Goal: Transaction & Acquisition: Purchase product/service

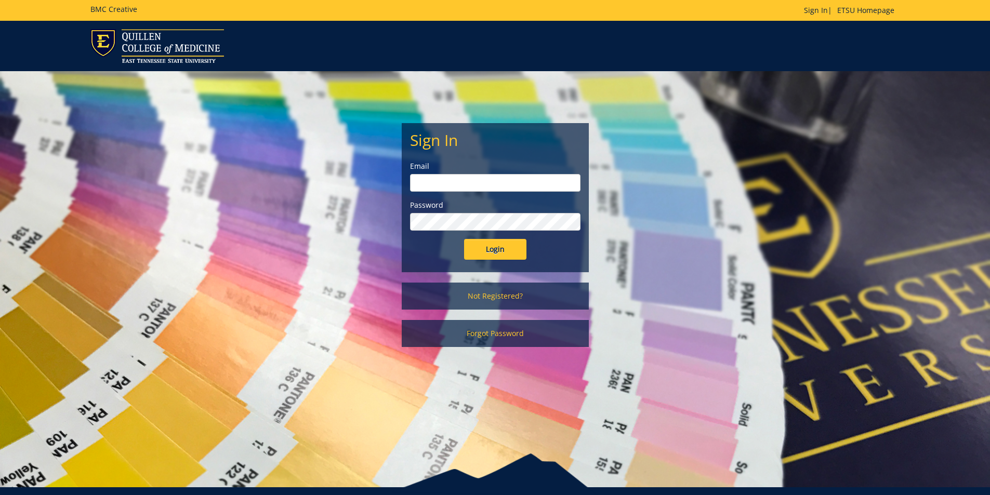
type input "[EMAIL_ADDRESS][DOMAIN_NAME]"
click at [492, 250] on input "Login" at bounding box center [495, 249] width 62 height 21
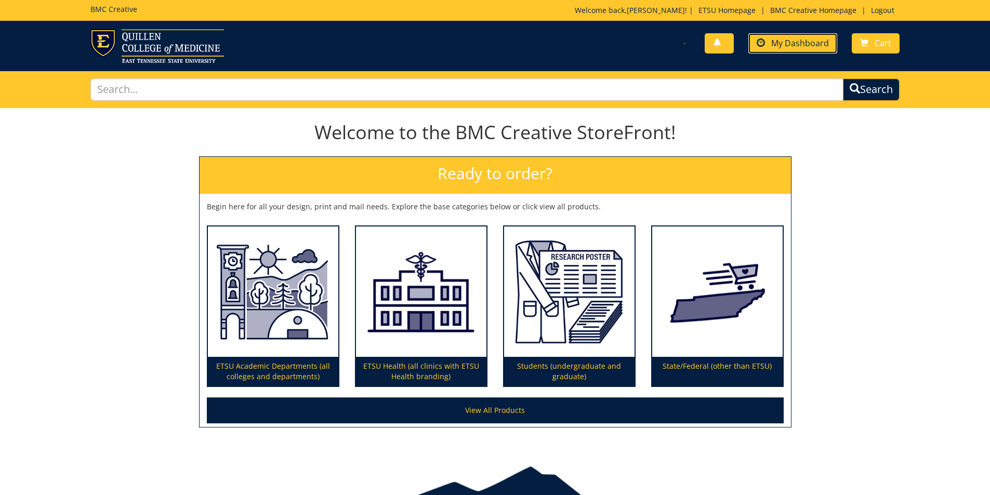
click at [785, 35] on link "My Dashboard" at bounding box center [792, 43] width 89 height 20
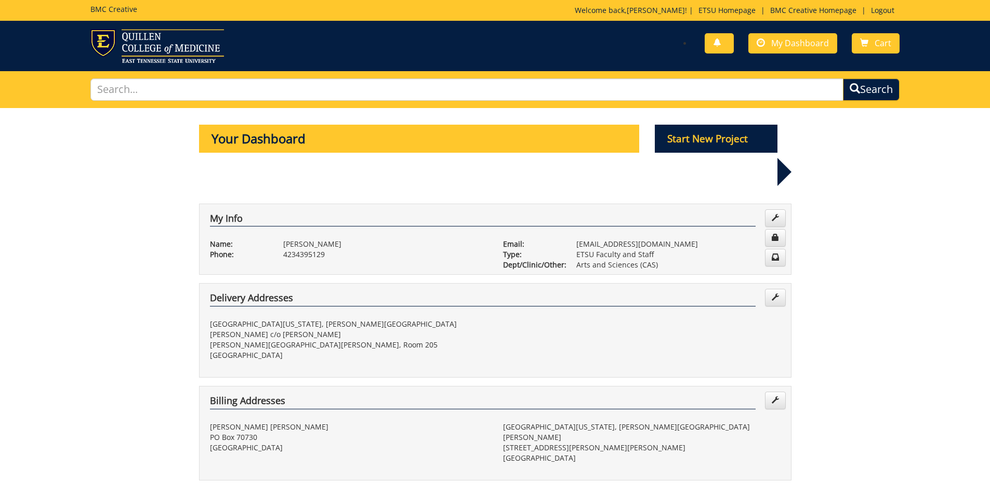
scroll to position [208, 0]
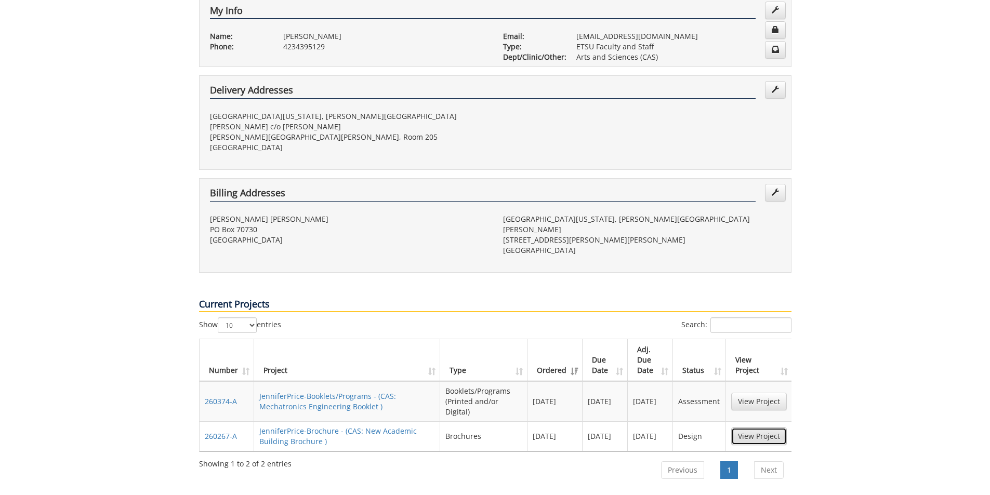
click at [748, 428] on link "View Project" at bounding box center [759, 437] width 56 height 18
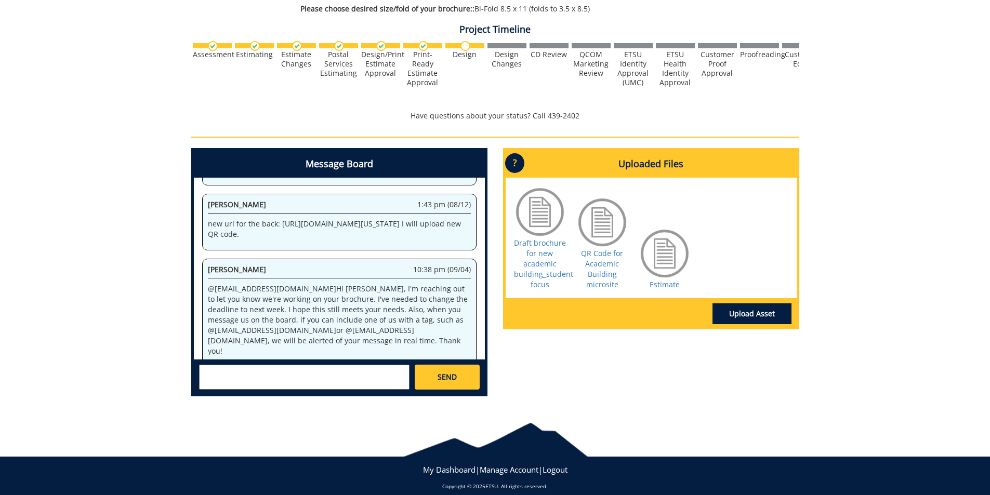
scroll to position [266, 0]
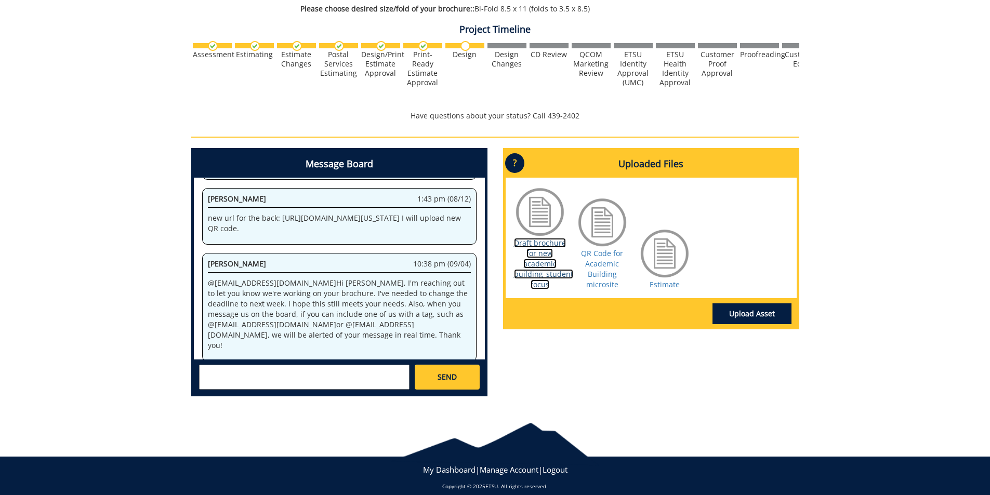
click at [553, 266] on link "Draft brochure for new academic building_student focus" at bounding box center [543, 263] width 59 height 51
click at [225, 373] on textarea at bounding box center [304, 377] width 210 height 25
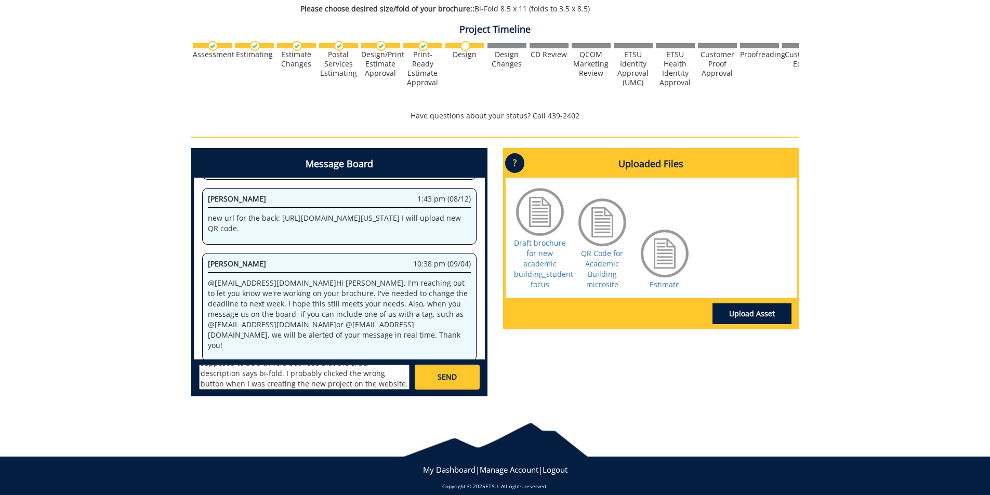
scroll to position [0, 0]
click at [305, 371] on textarea "Thanks @fair@mail.etsu.edu ! This is supposed to be a tri-fold but I see that t…" at bounding box center [304, 377] width 210 height 25
type textarea "Thanks @fair@mail.etsu.edu ! It's probably obvious when looking at my original …"
click at [457, 376] on link "SEND" at bounding box center [447, 377] width 64 height 25
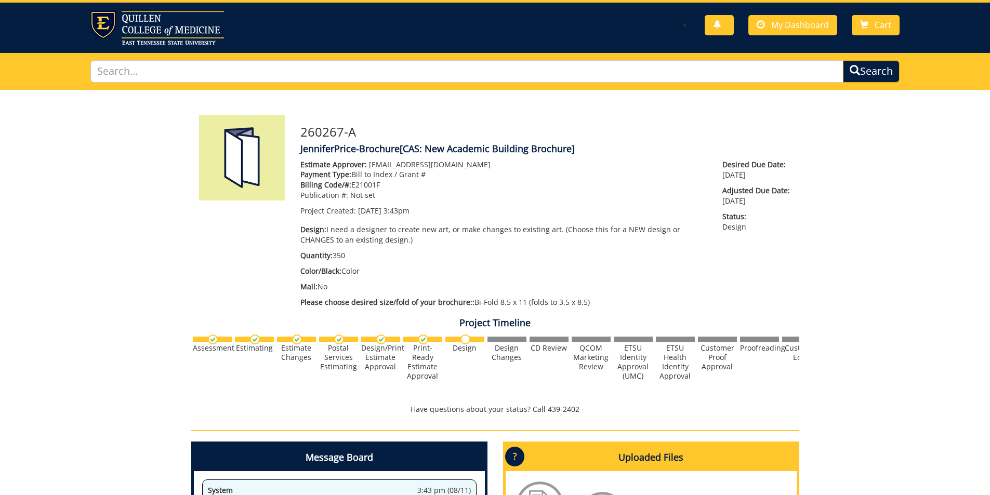
scroll to position [0, 0]
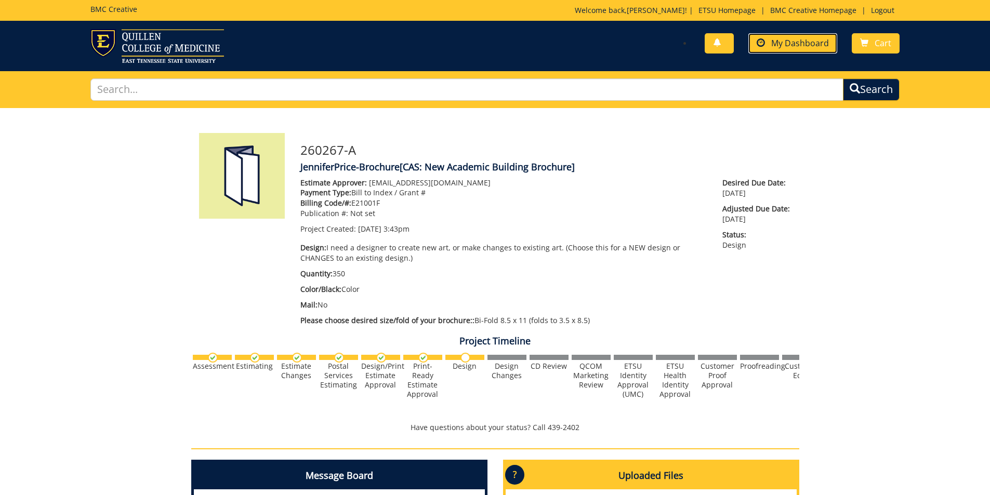
click at [801, 46] on span "My Dashboard" at bounding box center [800, 42] width 58 height 11
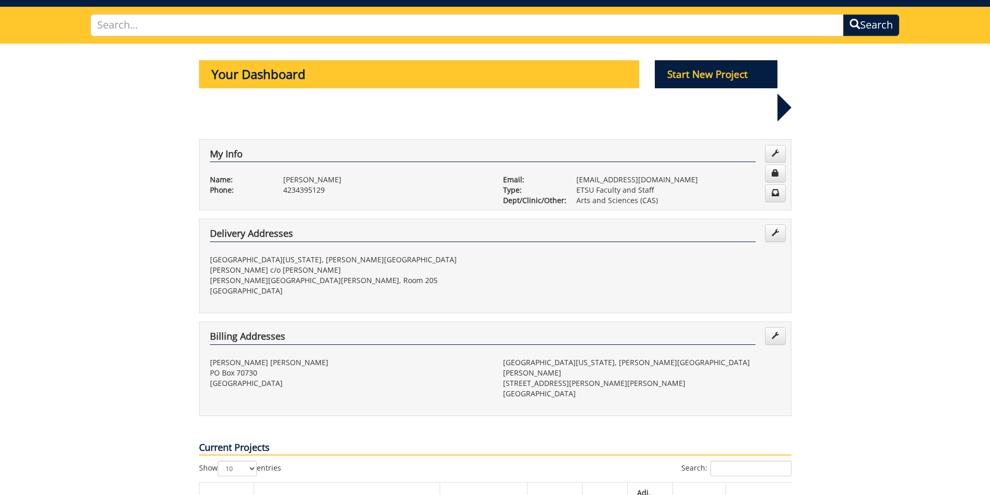
scroll to position [156, 0]
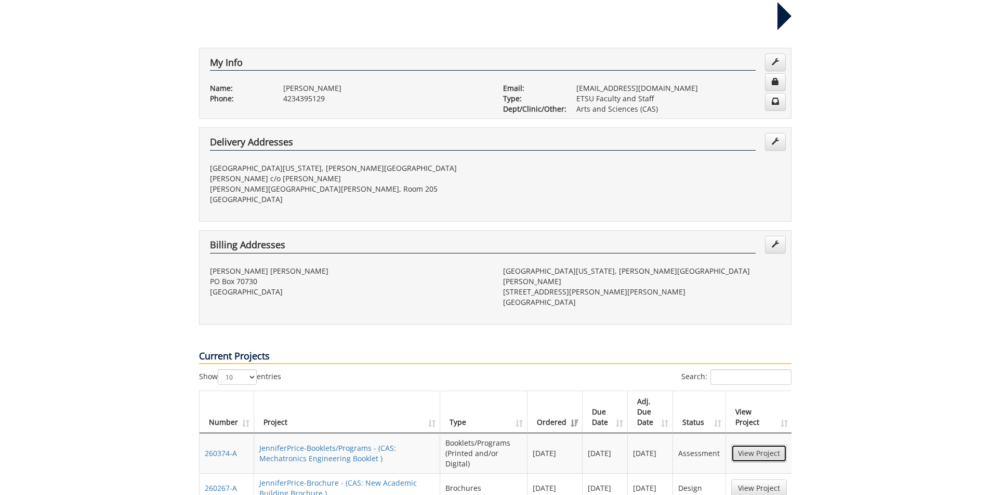
click at [743, 445] on link "View Project" at bounding box center [759, 454] width 56 height 18
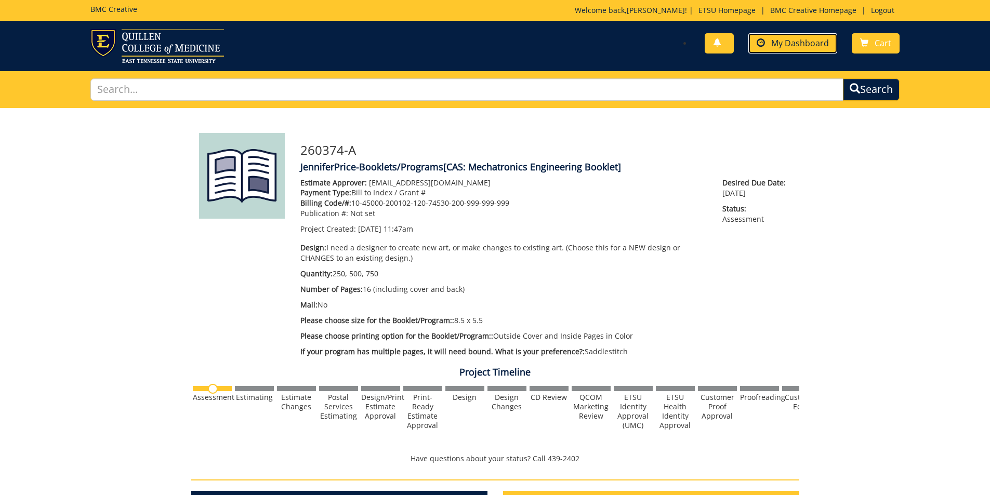
click at [803, 36] on link "My Dashboard" at bounding box center [792, 43] width 89 height 20
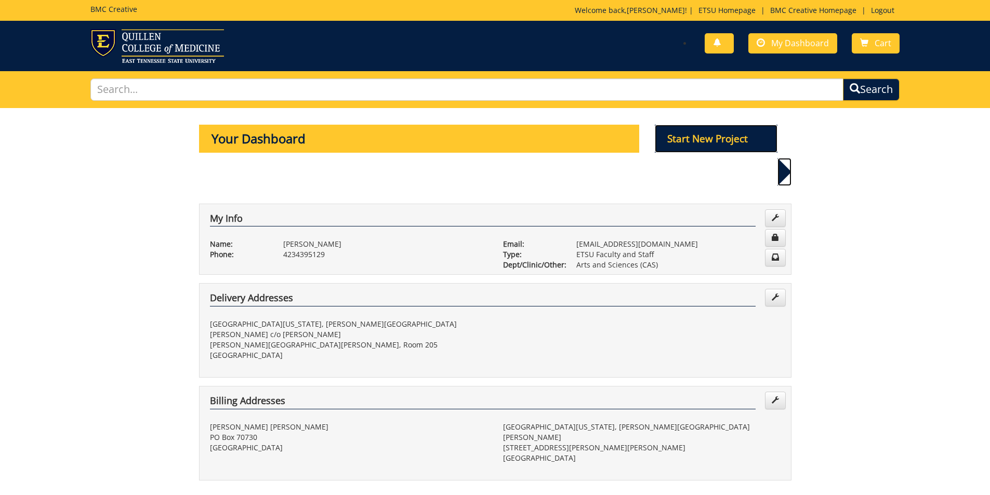
click at [747, 143] on p "Start New Project" at bounding box center [716, 139] width 123 height 28
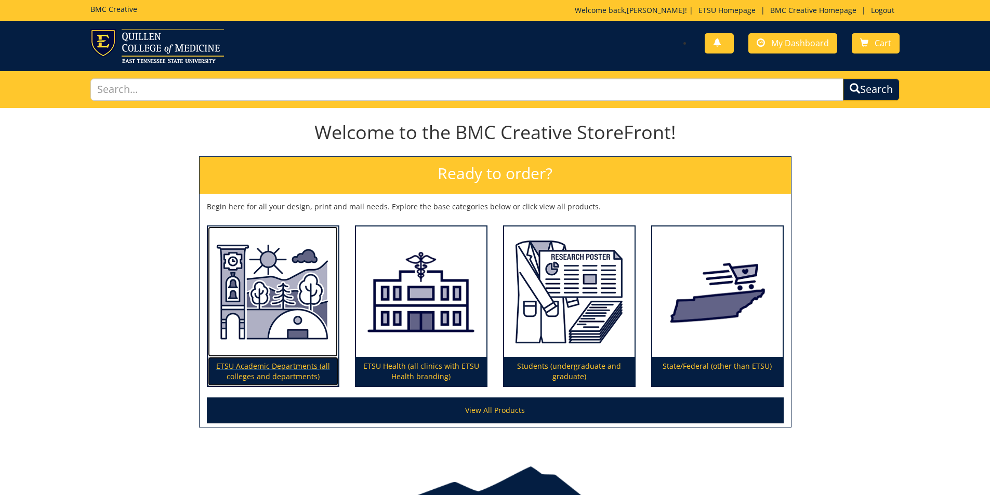
click at [277, 371] on p "ETSU Academic Departments (all colleges and departments)" at bounding box center [273, 371] width 130 height 29
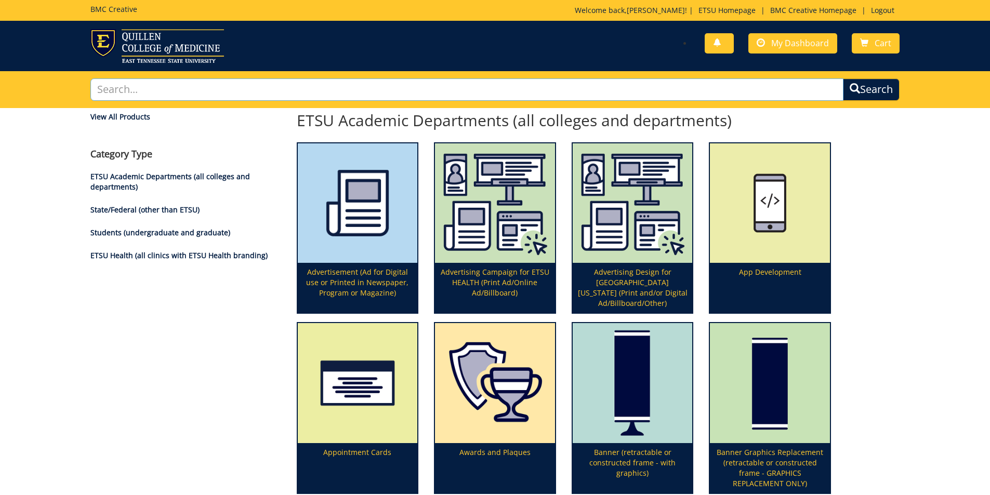
click at [450, 87] on input "text" at bounding box center [466, 89] width 753 height 22
type input "folders"
click at [843, 78] on button "Search" at bounding box center [871, 89] width 57 height 22
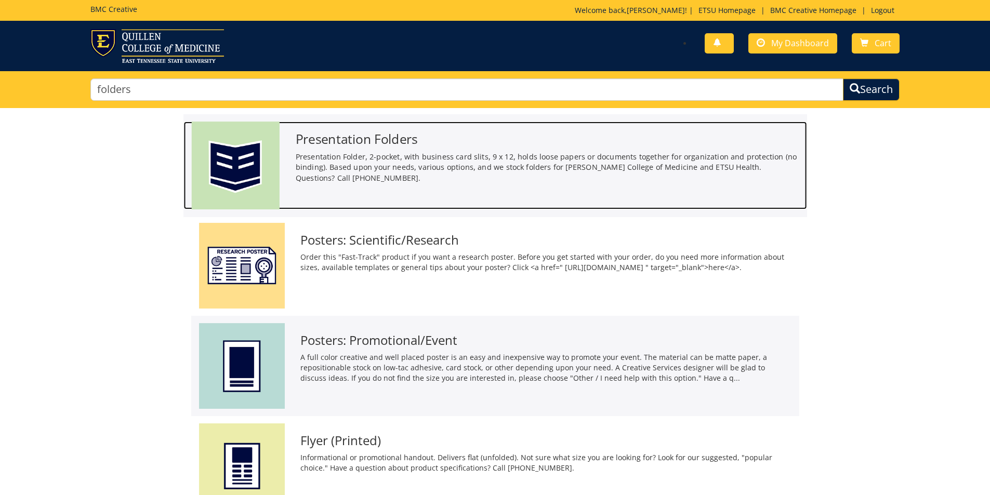
click at [460, 163] on p "Presentation Folder, 2-pocket, with business card slits, 9 x 12, holds loose pa…" at bounding box center [546, 167] width 503 height 32
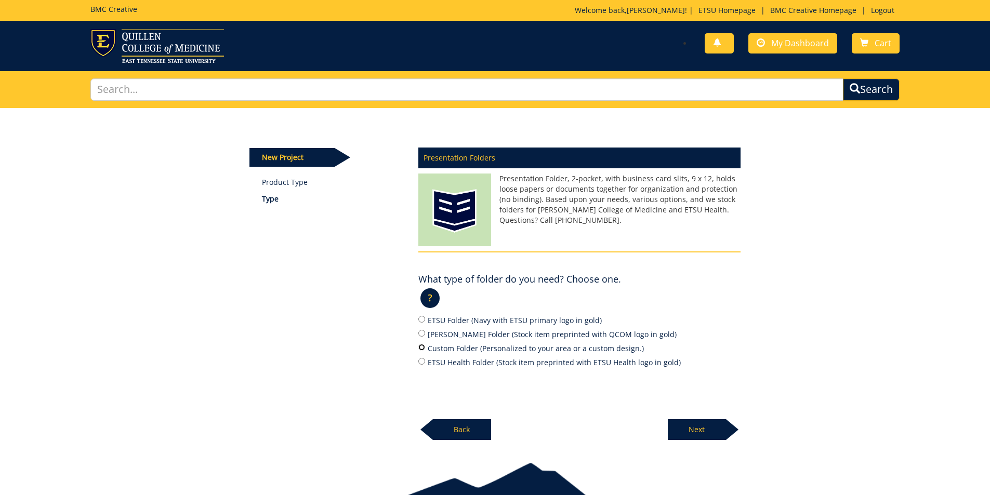
click at [421, 349] on input "Custom Folder (Personalized to your area or a custom design.)" at bounding box center [421, 347] width 7 height 7
radio input "true"
click at [691, 424] on p "Next" at bounding box center [697, 429] width 58 height 21
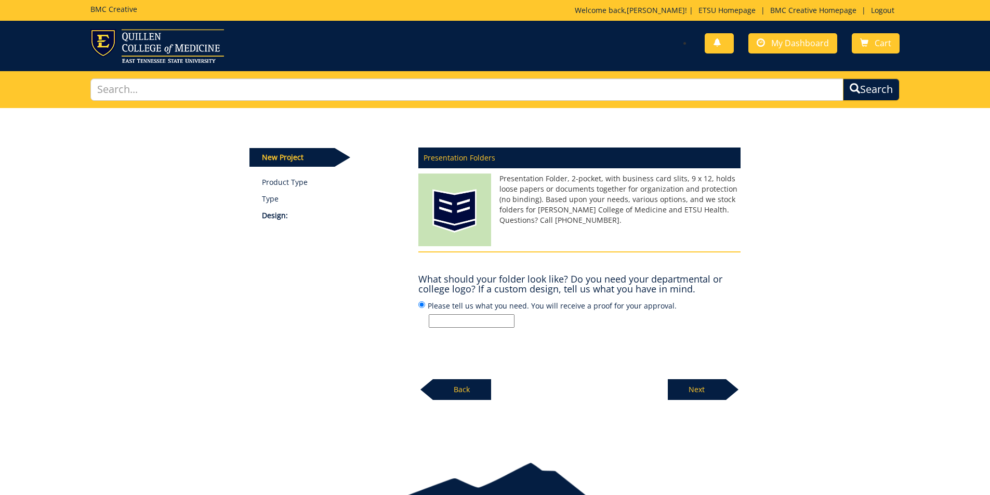
click at [496, 321] on input "Please tell us what you need. You will receive a proof for your approval." at bounding box center [472, 321] width 86 height 14
type input "white folders with College of Arts and Sciences logo"
click at [707, 380] on p "Next" at bounding box center [697, 389] width 58 height 21
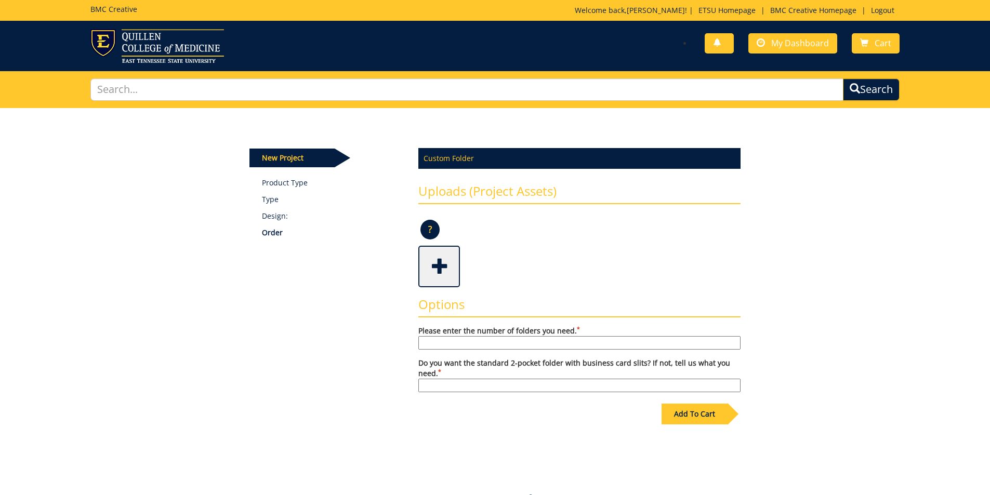
click at [570, 342] on input "Please enter the number of folders you need. *" at bounding box center [579, 343] width 322 height 14
type input "2"
type input "3000"
click at [590, 384] on input "Do you want the standard 2-pocket folder with business card slits? If not, tell…" at bounding box center [579, 386] width 322 height 14
type input "yes"
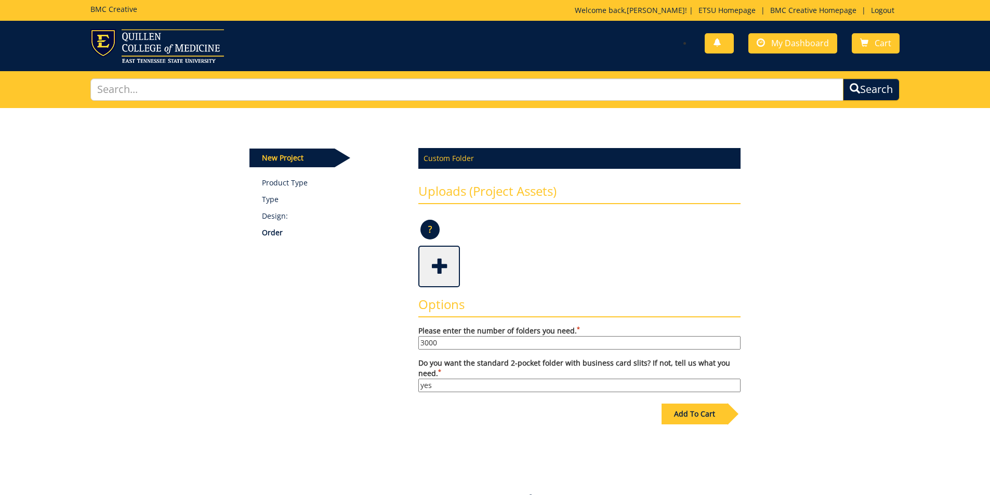
click at [682, 409] on div "Add To Cart" at bounding box center [694, 414] width 66 height 21
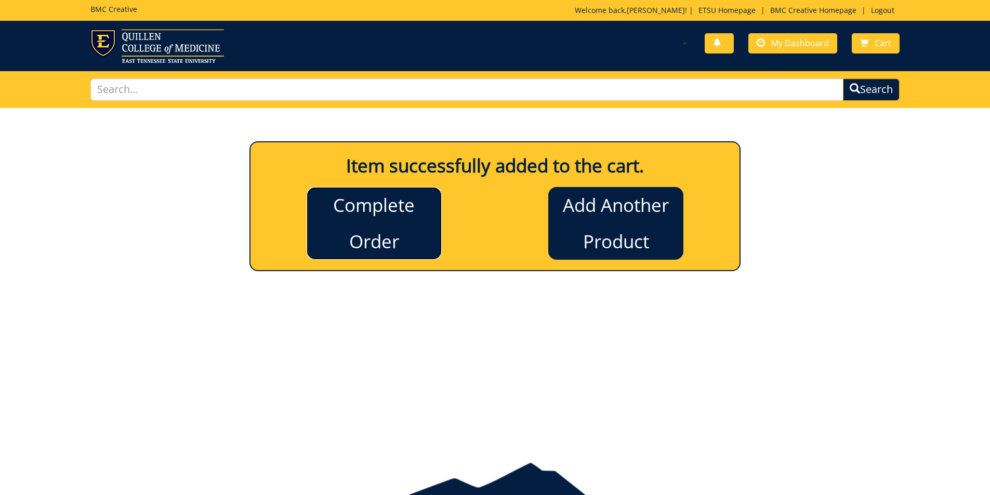
click at [387, 234] on link "Complete Order" at bounding box center [374, 223] width 135 height 73
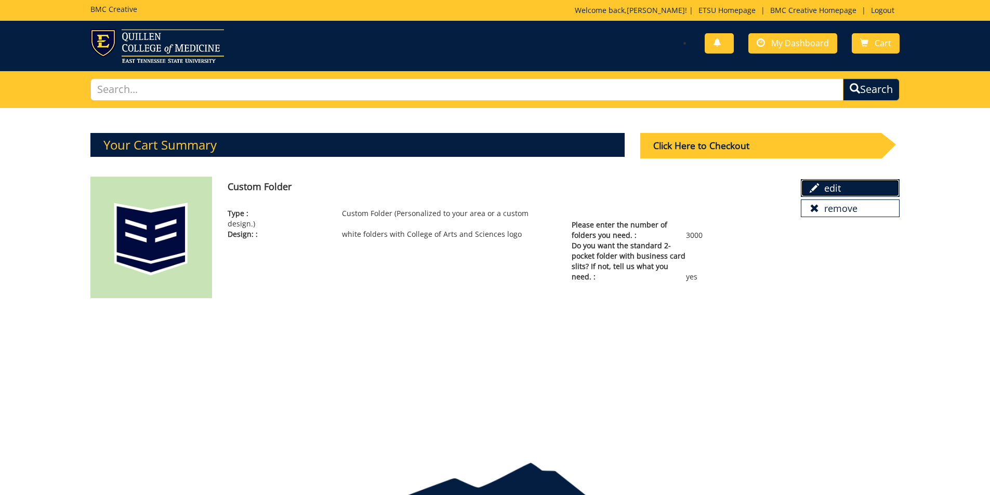
click at [826, 192] on link "edit" at bounding box center [850, 188] width 99 height 18
click at [732, 140] on div "Click Here to Checkout" at bounding box center [760, 145] width 241 height 25
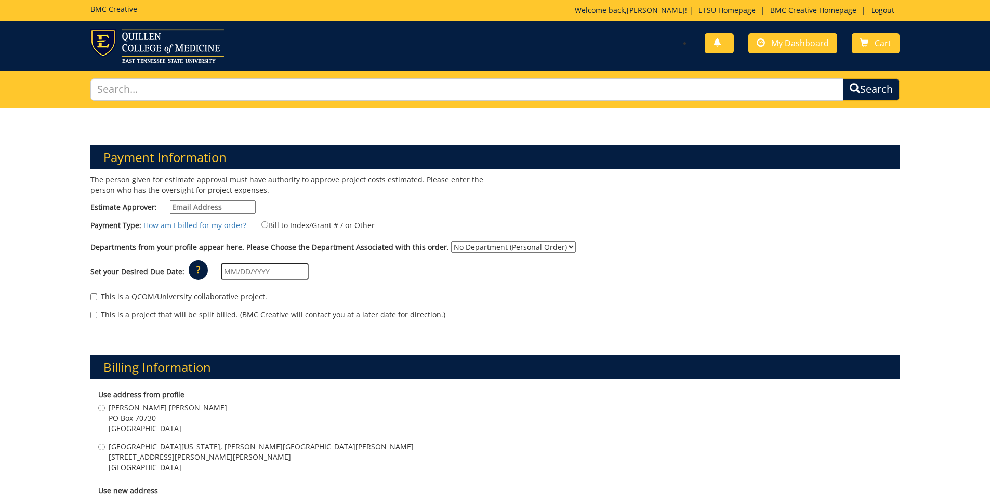
click at [234, 208] on input "Estimate Approver:" at bounding box center [213, 208] width 86 height 14
type input "[EMAIL_ADDRESS][DOMAIN_NAME]"
type input "1812 Lone Oak Rd"
type input "Johnson City"
type input "37604"
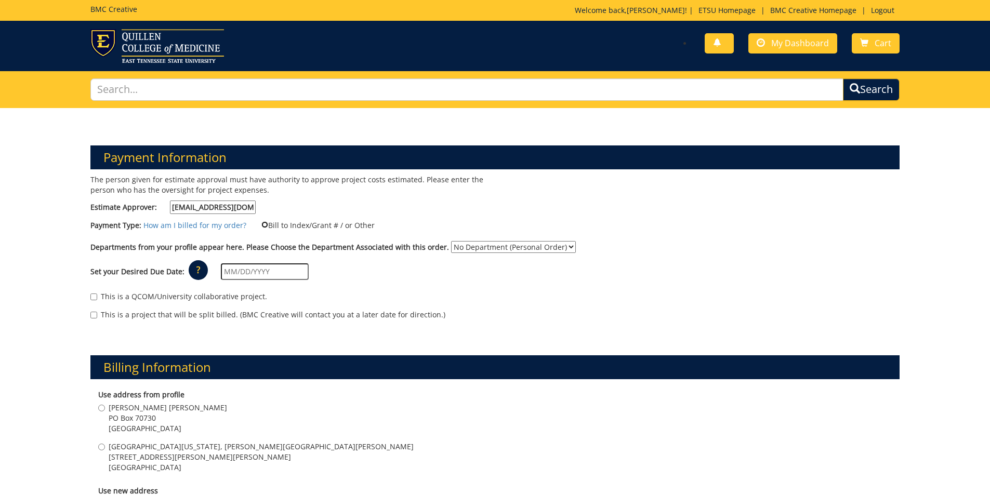
click at [262, 225] on input "Bill to Index/Grant # / or Other" at bounding box center [264, 224] width 7 height 7
radio input "true"
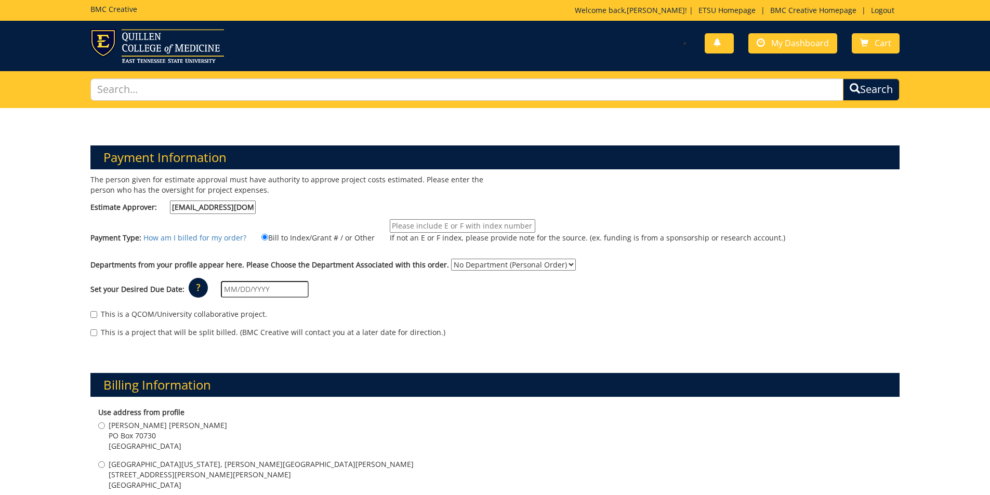
click at [393, 227] on input "If not an E or F index, please provide note for the source. (ex. funding is fro…" at bounding box center [462, 226] width 145 height 14
type input "10-45000-200102-120-74530-200-999-999-999"
click at [480, 266] on select "No Department (Personal Order) Arts and Sciences (CAS)" at bounding box center [513, 265] width 125 height 12
select select "15"
click at [451, 259] on select "No Department (Personal Order) Arts and Sciences (CAS)" at bounding box center [513, 265] width 125 height 12
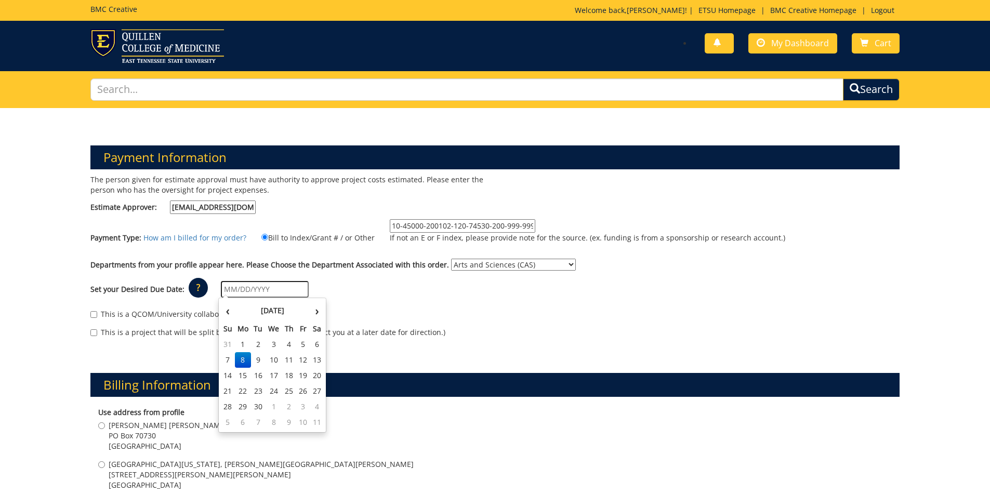
click at [276, 293] on input "text" at bounding box center [265, 289] width 88 height 17
click at [302, 378] on td "19" at bounding box center [303, 376] width 14 height 16
type input "[DATE]"
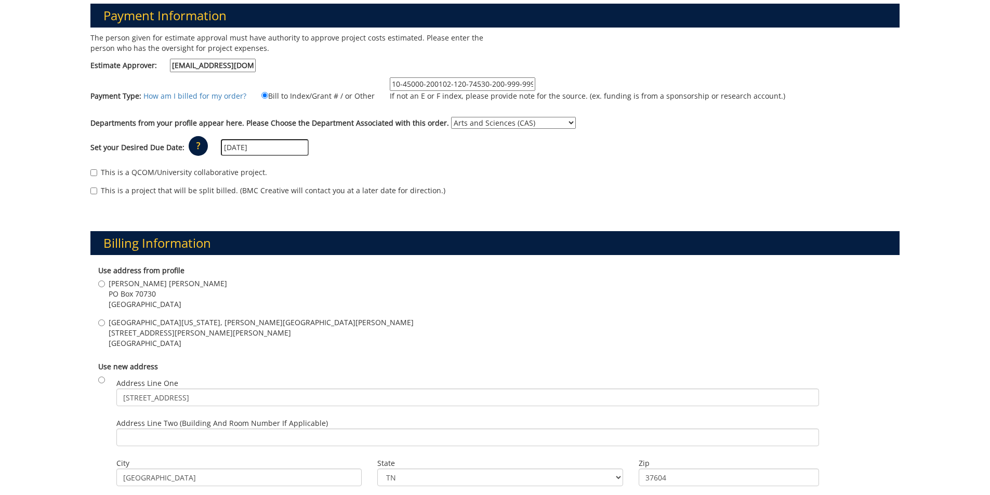
scroll to position [156, 0]
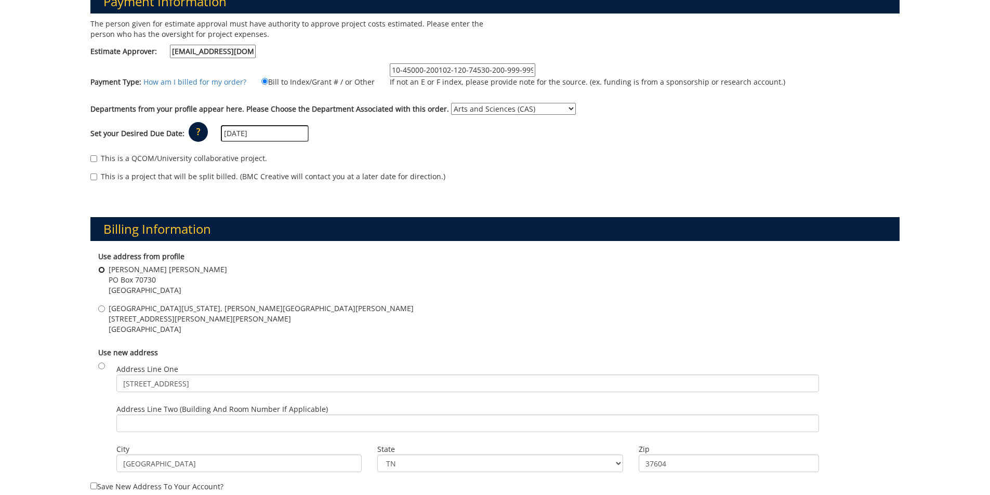
click at [99, 269] on input "Gilbreath Hall PO Box 70730 Johnson city , TN 37614" at bounding box center [101, 270] width 7 height 7
radio input "true"
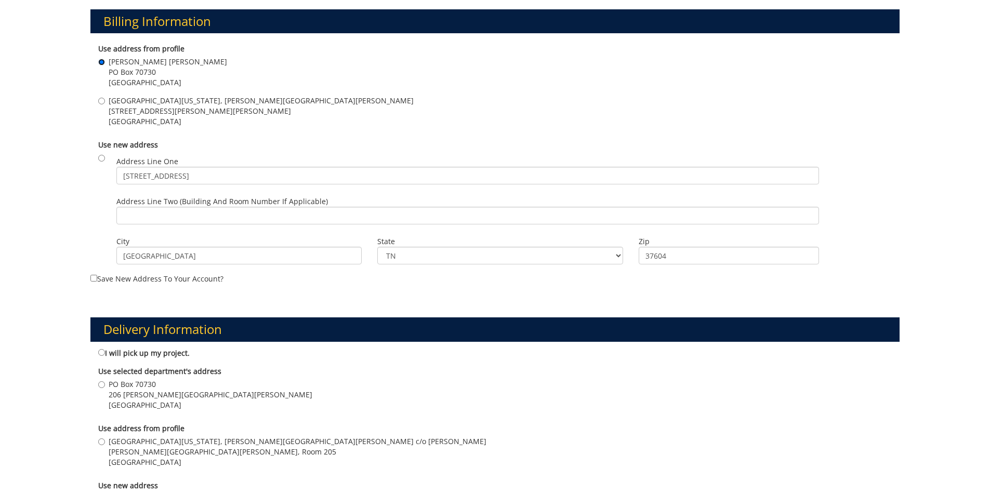
scroll to position [416, 0]
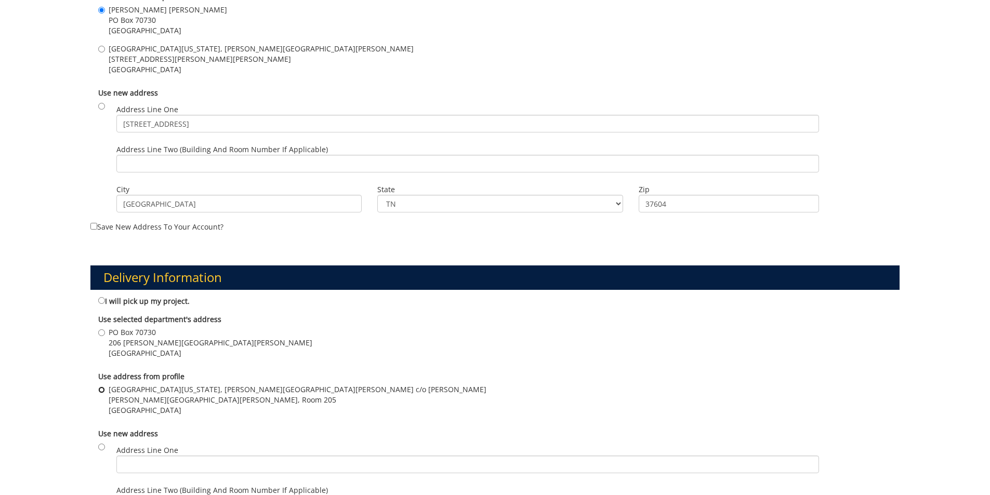
click at [101, 391] on input "East Tennessee State University, Gilbreath Hall c/o Jennifer Price Gilbreath Ha…" at bounding box center [101, 390] width 7 height 7
radio input "true"
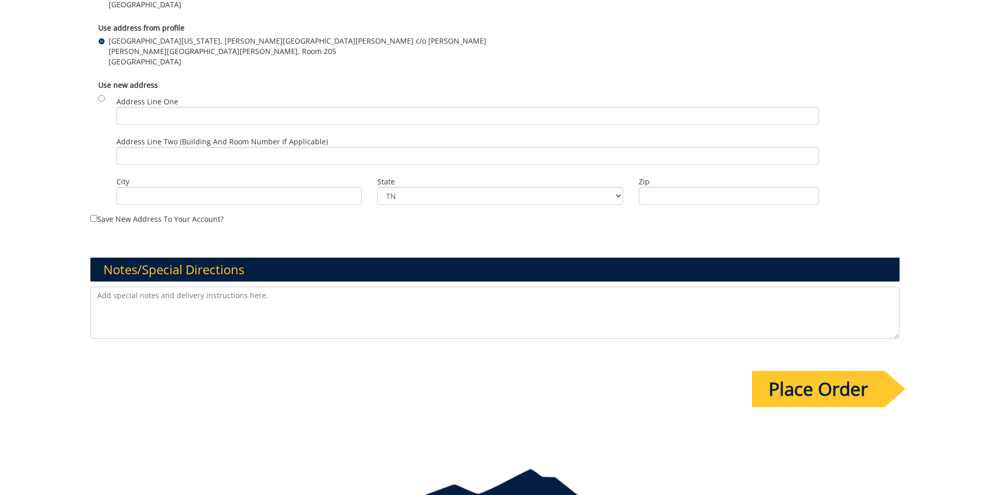
scroll to position [779, 0]
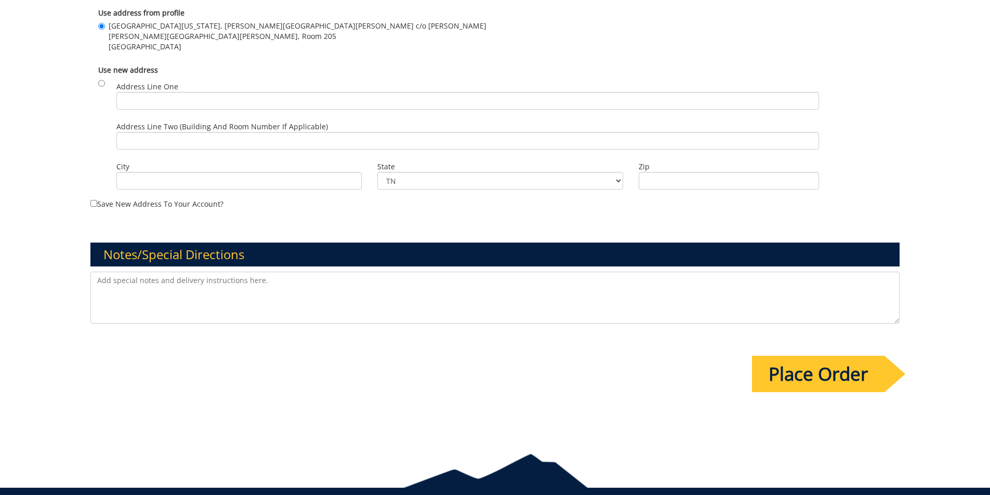
click at [820, 363] on input "Place Order" at bounding box center [818, 374] width 132 height 36
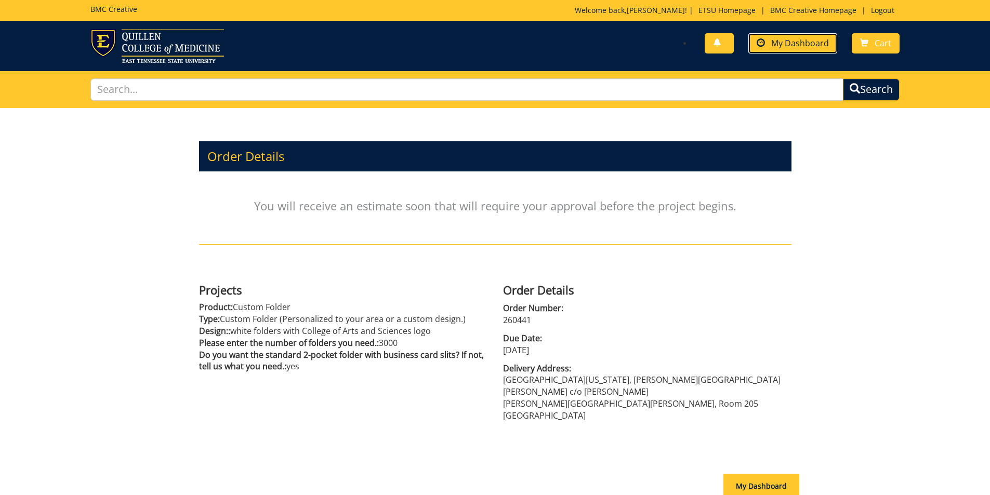
click at [820, 40] on span "My Dashboard" at bounding box center [800, 42] width 58 height 11
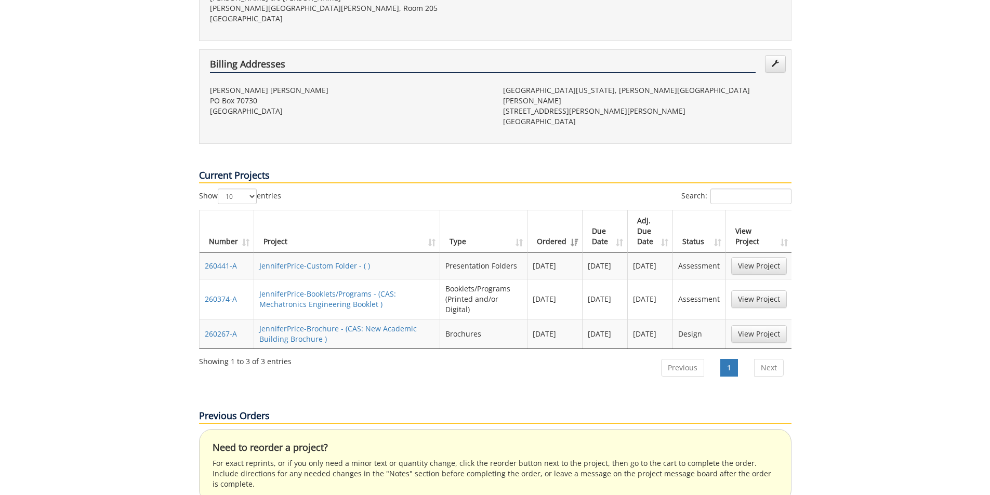
scroll to position [416, 0]
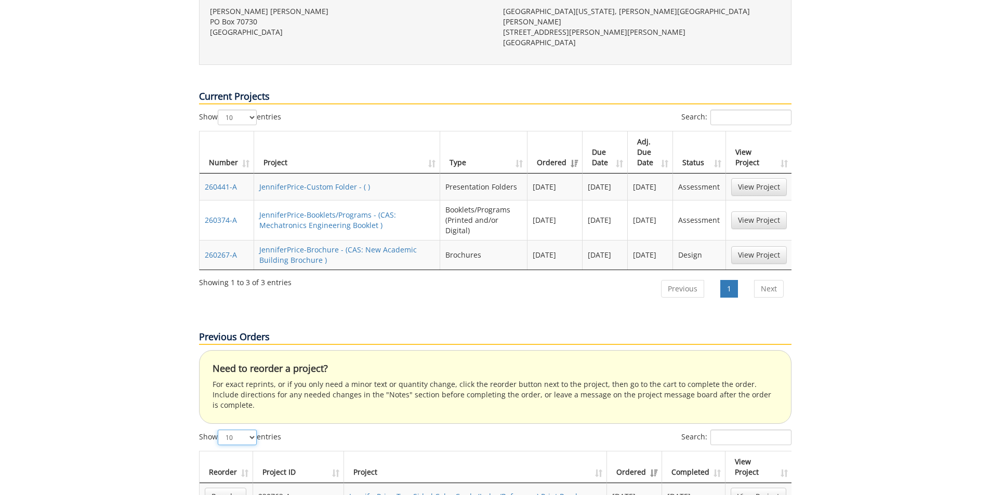
click at [254, 430] on select "10 25 50 100" at bounding box center [237, 438] width 39 height 16
select select "100"
click at [219, 430] on select "10 25 50 100" at bounding box center [237, 438] width 39 height 16
click at [736, 430] on input "Search:" at bounding box center [750, 438] width 81 height 16
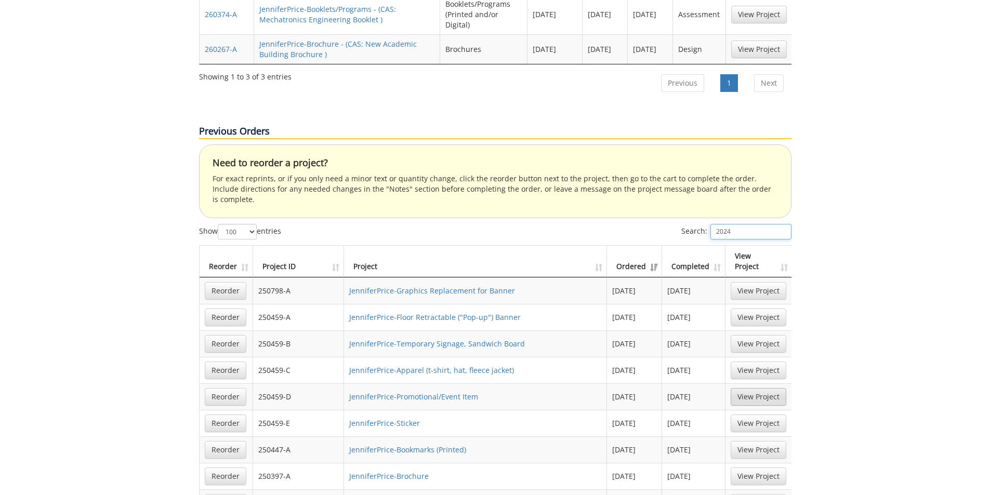
scroll to position [623, 0]
click at [721, 244] on th "Completed" at bounding box center [693, 260] width 63 height 32
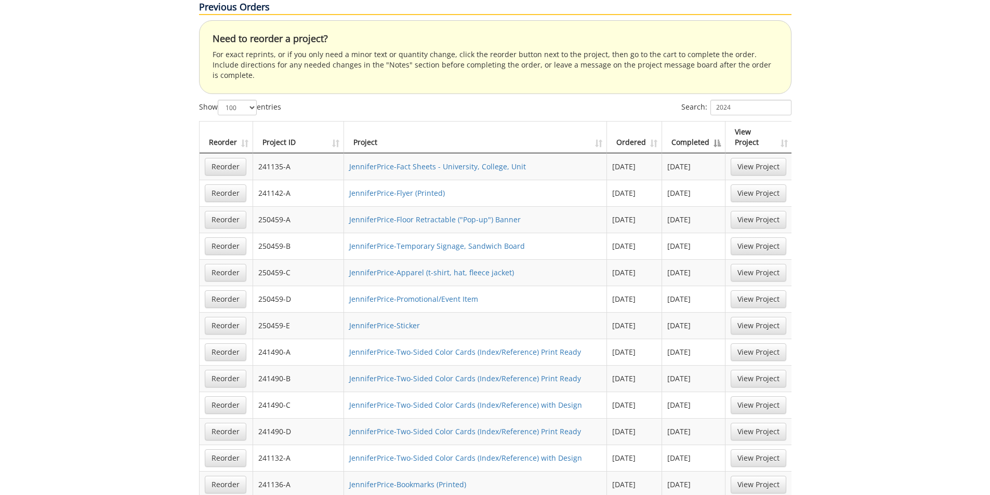
scroll to position [727, 0]
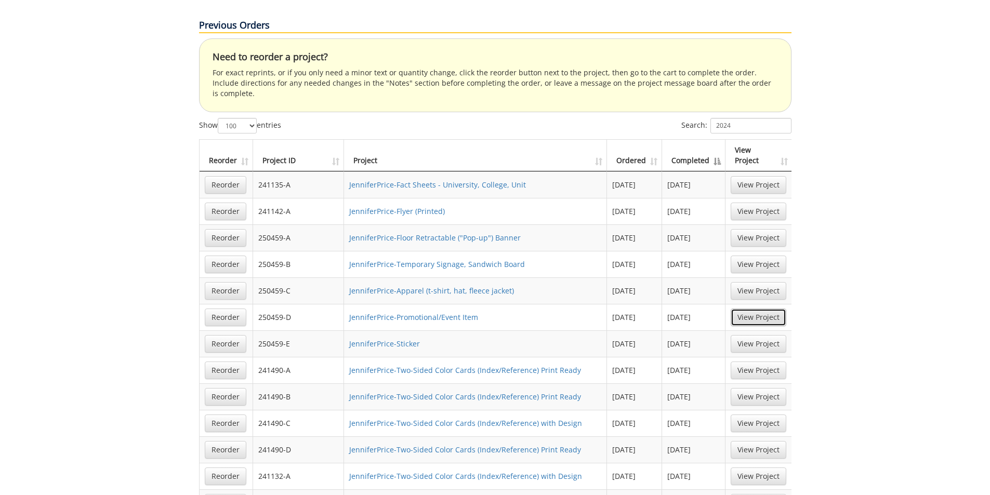
click at [753, 309] on link "View Project" at bounding box center [759, 318] width 56 height 18
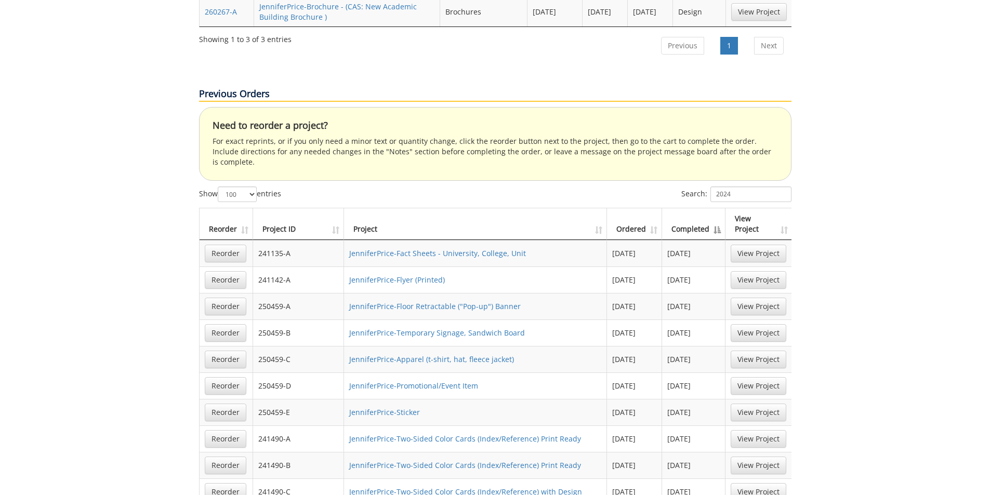
scroll to position [572, 0]
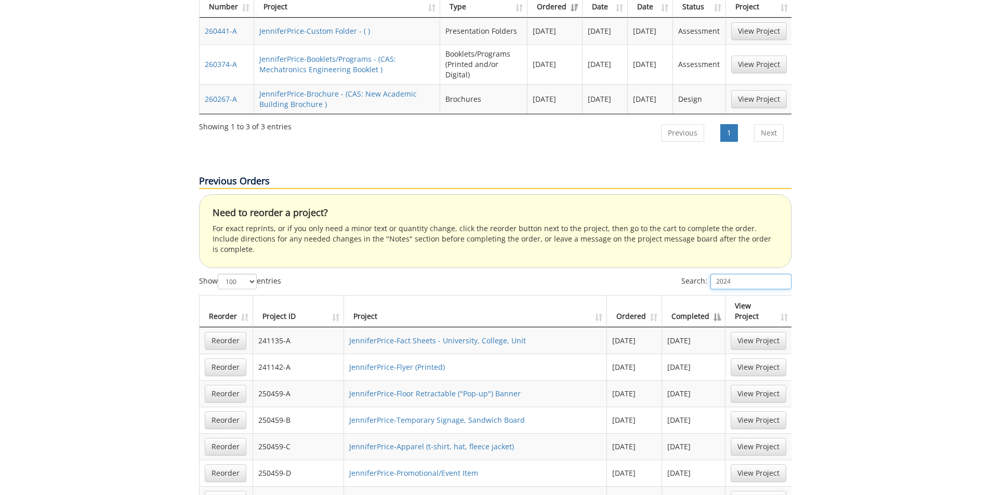
click at [732, 274] on input "2024" at bounding box center [750, 282] width 81 height 16
drag, startPoint x: 732, startPoint y: 221, endPoint x: 726, endPoint y: 221, distance: 6.3
click at [726, 274] on input "2024" at bounding box center [750, 282] width 81 height 16
type input "2025"
click at [714, 296] on th "Completed" at bounding box center [693, 312] width 63 height 32
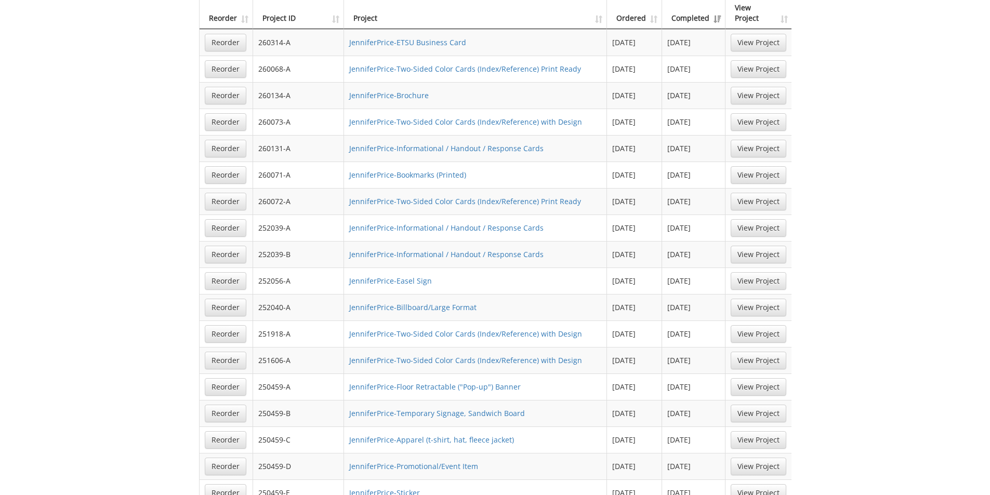
scroll to position [883, 0]
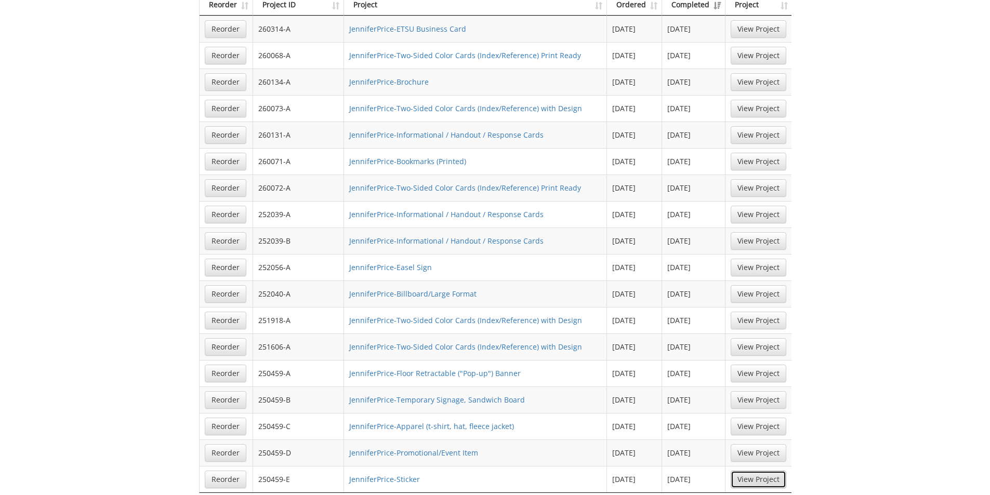
click at [750, 471] on link "View Project" at bounding box center [759, 480] width 56 height 18
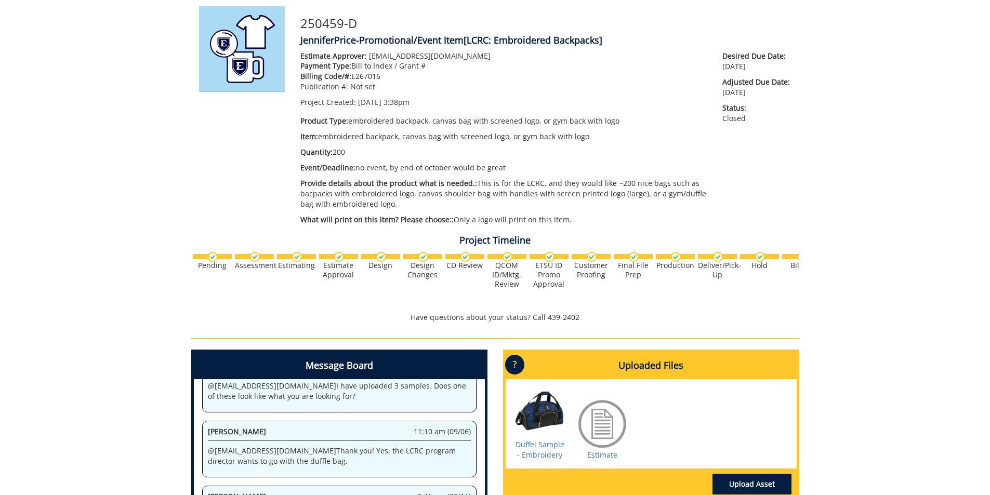
scroll to position [104, 0]
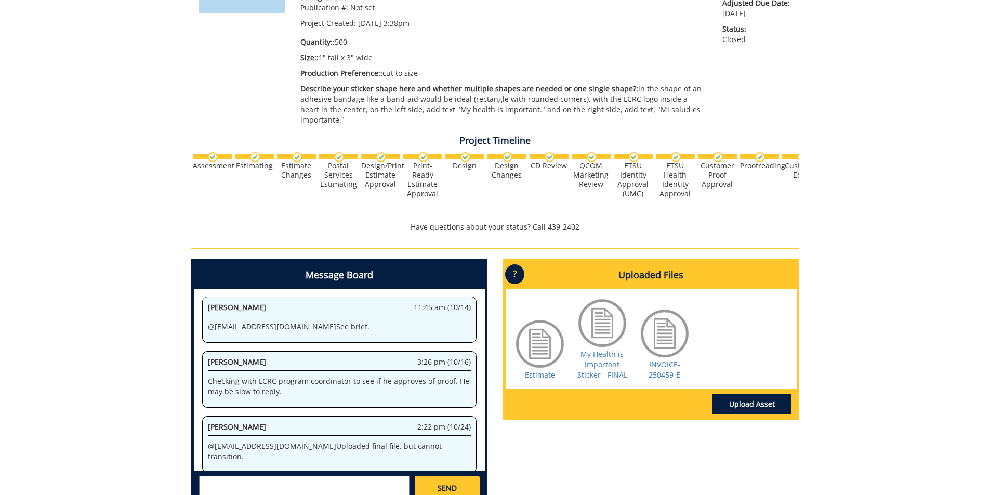
scroll to position [208, 0]
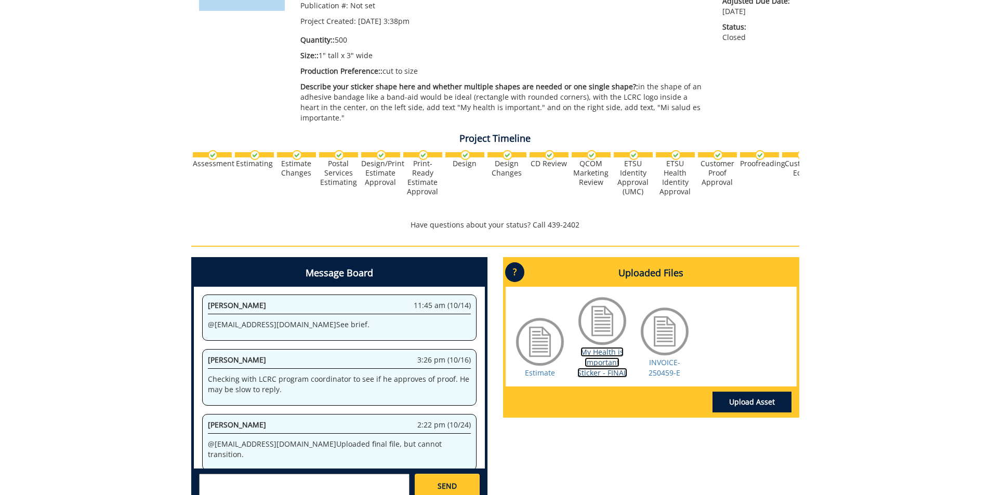
click at [604, 360] on link "My Health is Important Sticker - FINAL" at bounding box center [602, 362] width 50 height 31
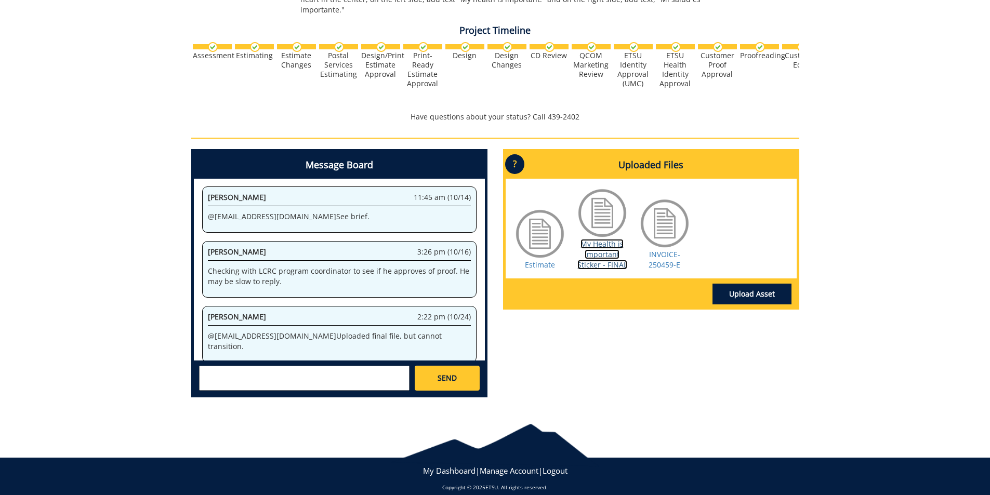
scroll to position [317, 0]
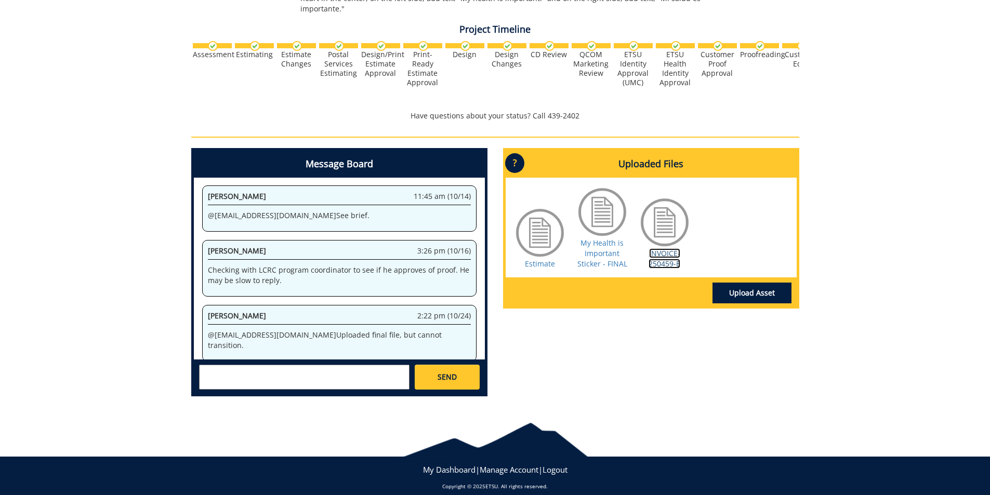
click at [662, 249] on link "INVOICE-250459-E" at bounding box center [664, 258] width 32 height 20
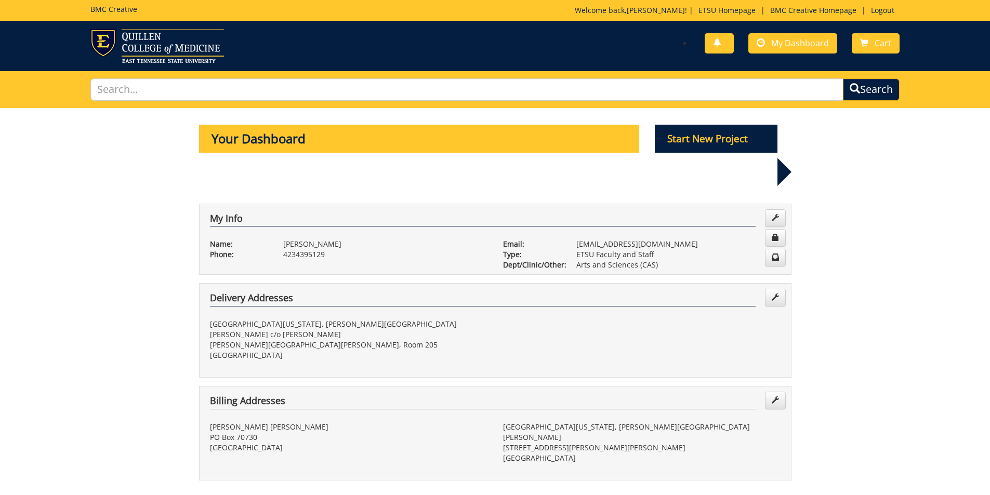
select select "100"
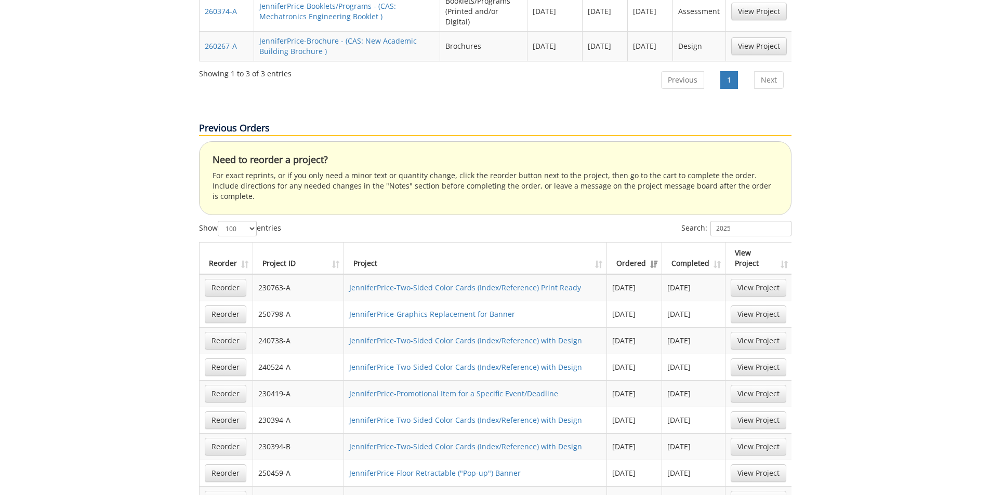
scroll to position [623, 0]
click at [718, 244] on th "Completed" at bounding box center [693, 260] width 63 height 32
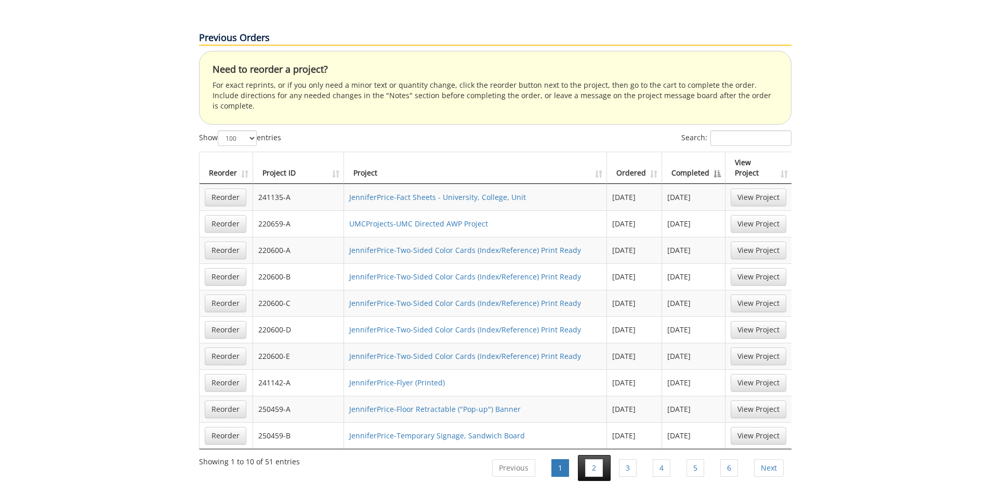
scroll to position [675, 0]
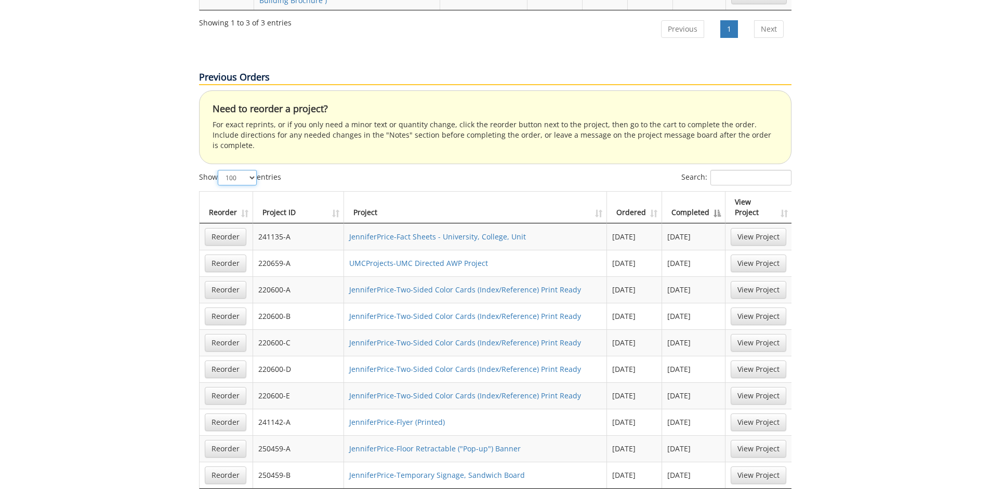
click at [256, 170] on select "10 25 50 100" at bounding box center [237, 178] width 39 height 16
click at [219, 170] on select "10 25 50 100" at bounding box center [237, 178] width 39 height 16
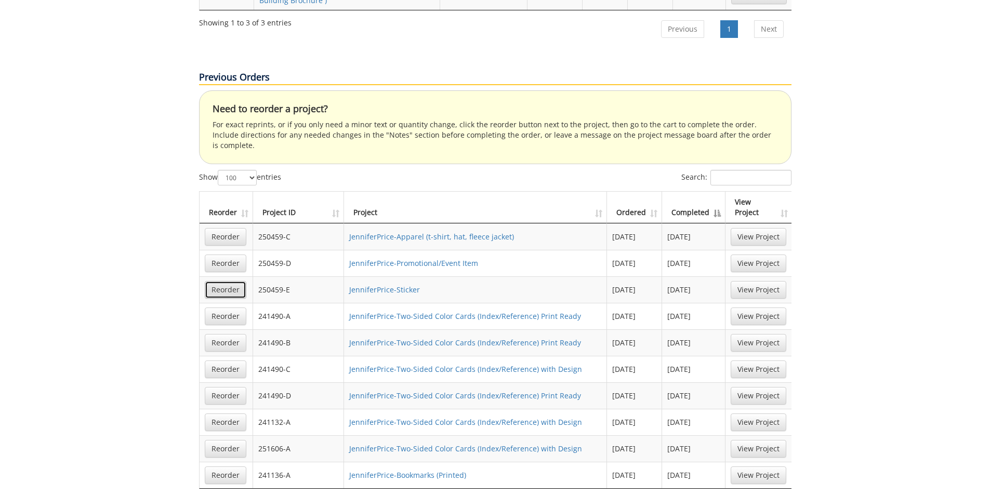
click at [223, 281] on link "Reorder" at bounding box center [226, 290] width 42 height 18
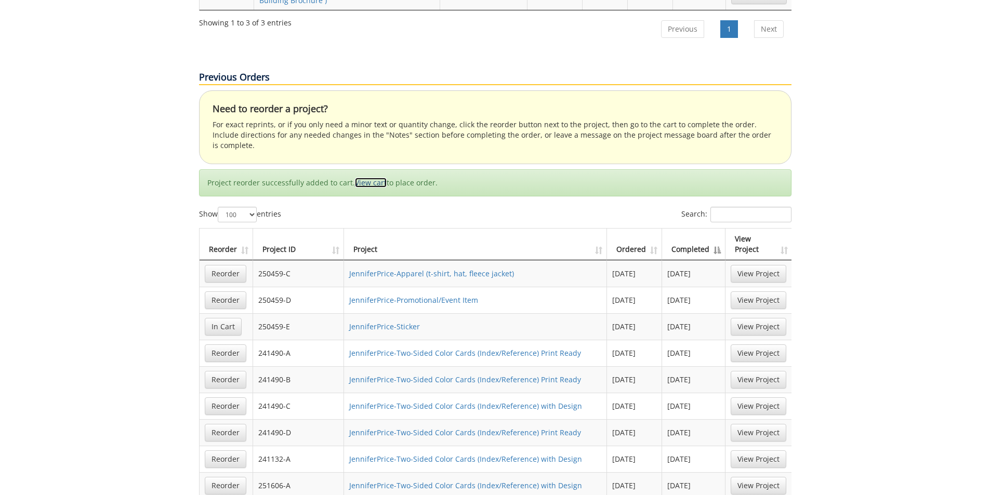
click at [369, 178] on link "View cart" at bounding box center [371, 183] width 32 height 10
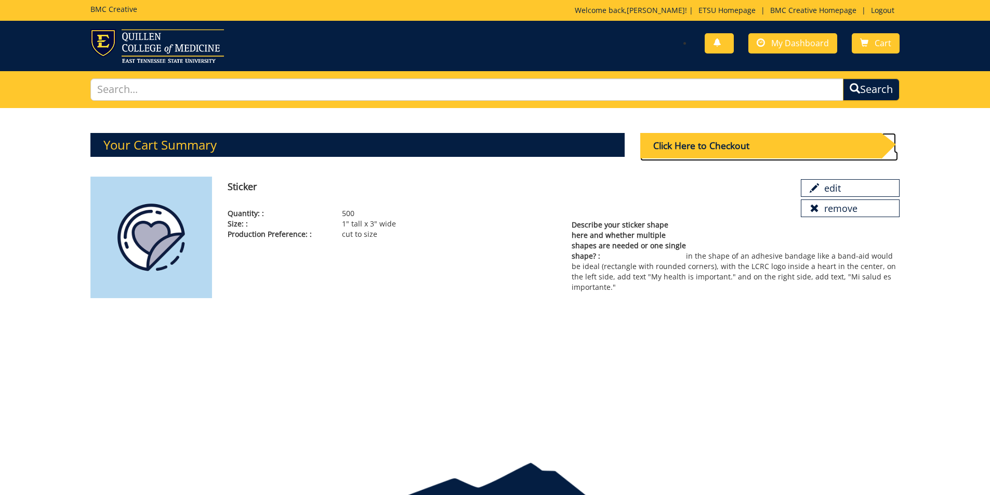
click at [739, 146] on div "Click Here to Checkout" at bounding box center [760, 145] width 241 height 25
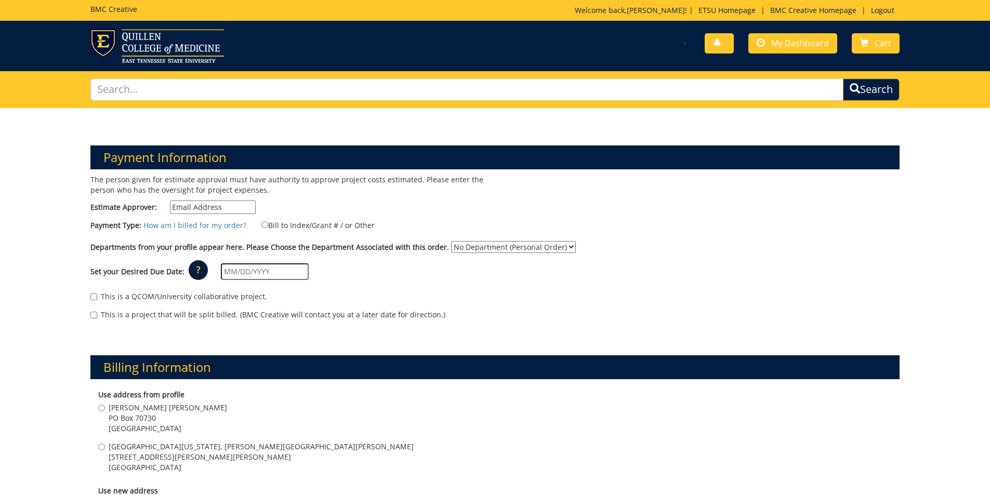
click at [223, 204] on input "Estimate Approver:" at bounding box center [213, 208] width 86 height 14
type input "[EMAIL_ADDRESS][DOMAIN_NAME]"
type input "[STREET_ADDRESS]"
type input "[GEOGRAPHIC_DATA]"
type input "37604"
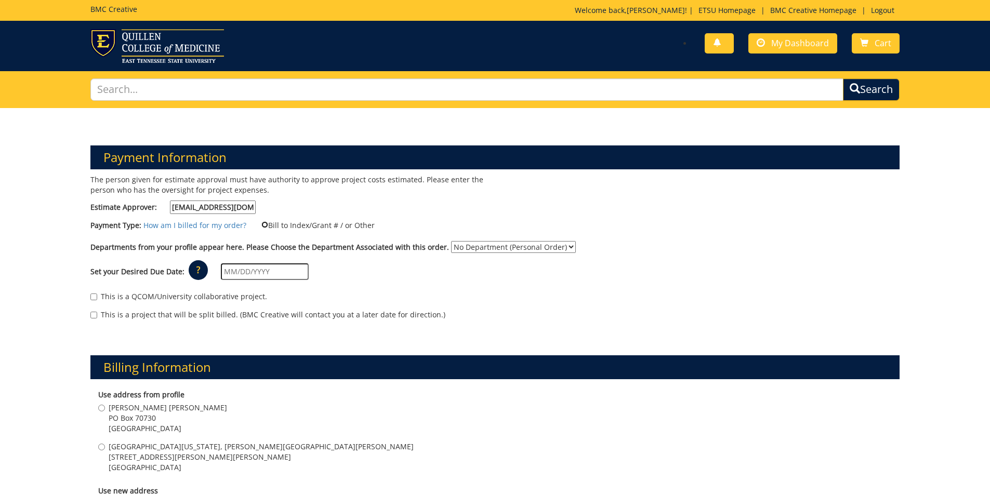
click at [262, 226] on input "Bill to Index/Grant # / or Other" at bounding box center [264, 224] width 7 height 7
radio input "true"
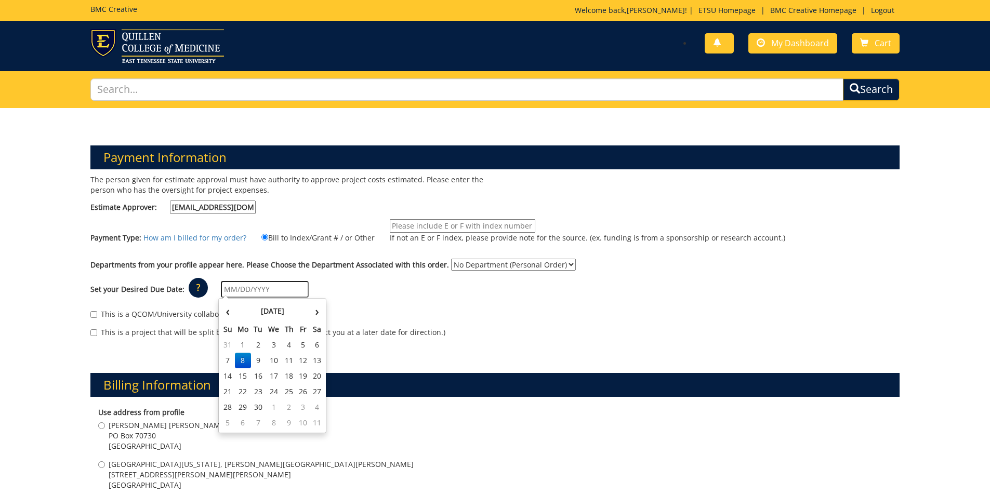
click at [261, 295] on input "text" at bounding box center [265, 289] width 88 height 17
click at [243, 404] on td "29" at bounding box center [243, 408] width 17 height 16
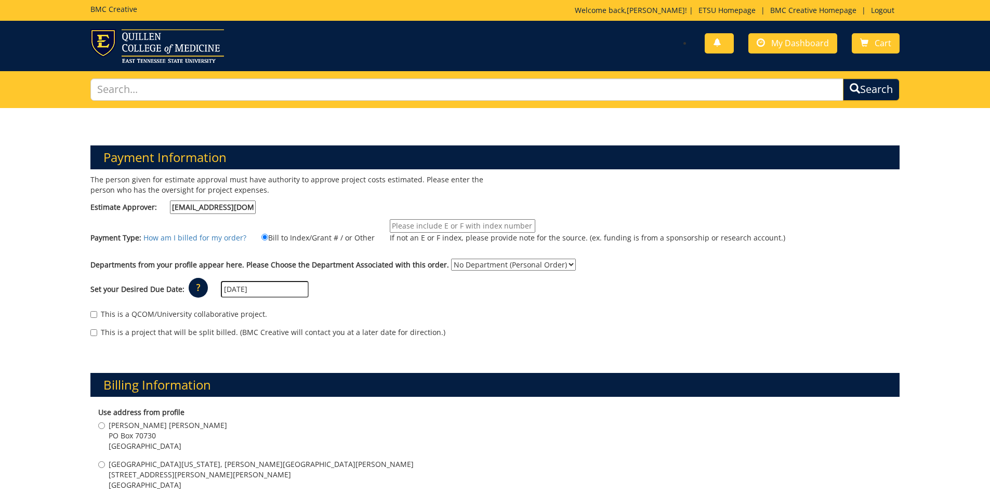
click at [198, 290] on p "?" at bounding box center [198, 288] width 19 height 20
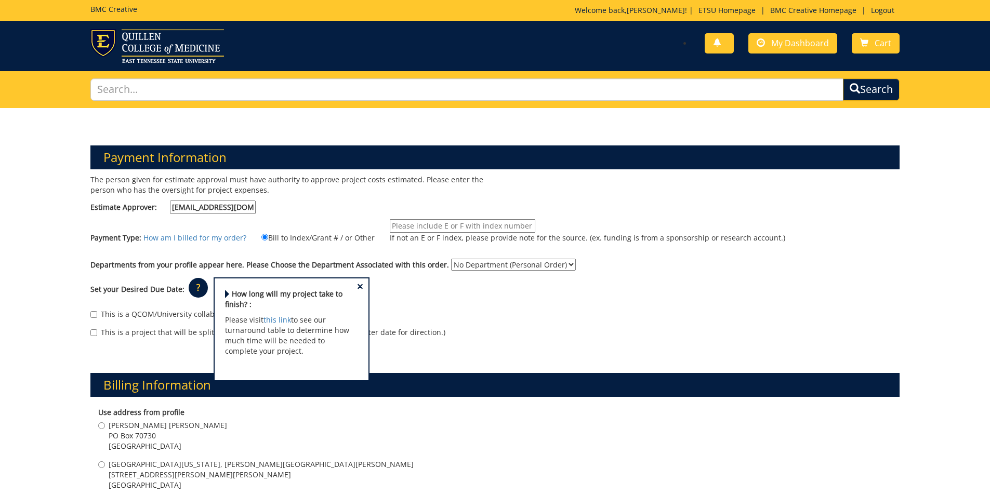
click at [403, 321] on div "This is a QCOM/University collaborative project." at bounding box center [494, 317] width 809 height 16
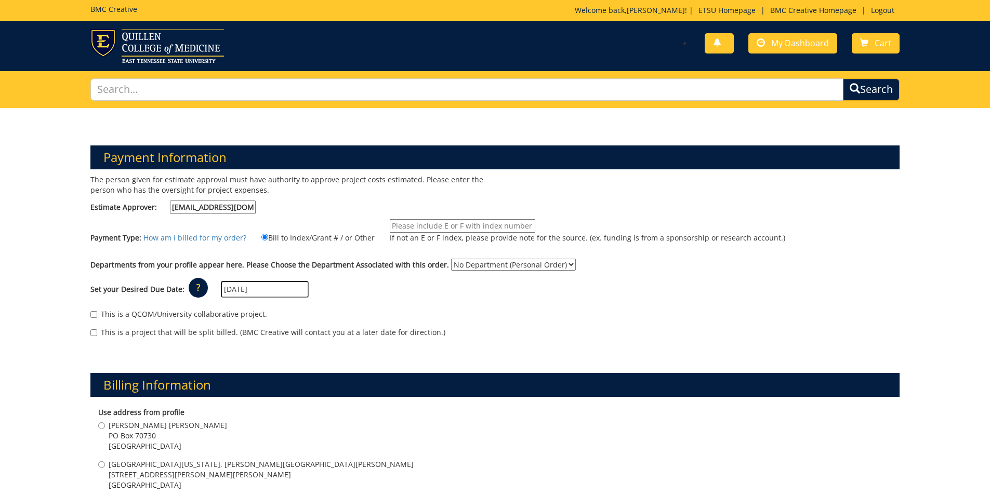
click at [285, 292] on input "09/29/2025" at bounding box center [265, 289] width 88 height 17
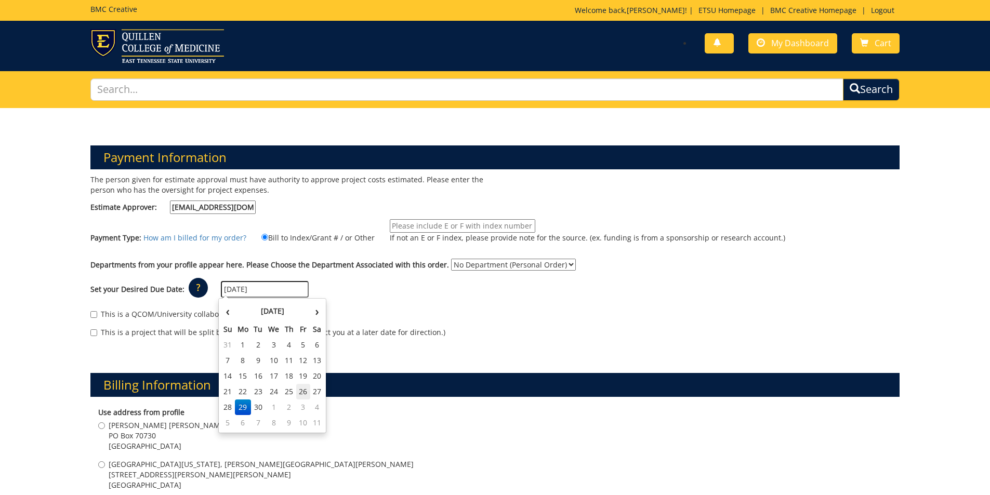
click at [301, 395] on td "26" at bounding box center [303, 392] width 14 height 16
type input "[DATE]"
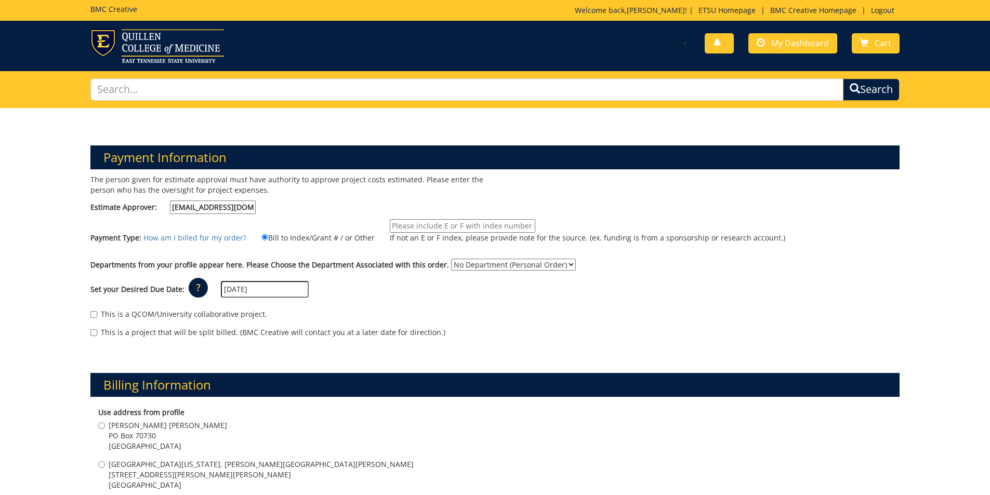
click at [469, 262] on select "No Department (Personal Order) Arts and Sciences (CAS)" at bounding box center [513, 265] width 125 height 12
select select "15"
click at [451, 259] on select "No Department (Personal Order) Arts and Sciences (CAS)" at bounding box center [513, 265] width 125 height 12
click at [450, 226] on input "If not an E or F index, please provide note for the source. (ex. funding is fro…" at bounding box center [462, 226] width 145 height 14
click at [507, 266] on select "No Department (Personal Order) Arts and Sciences (CAS)" at bounding box center [513, 265] width 125 height 12
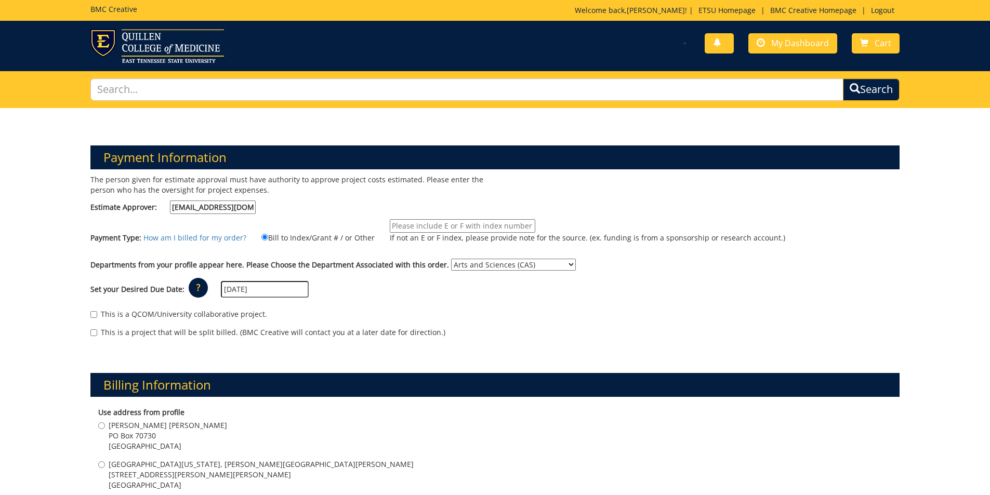
click at [496, 224] on input "If not an E or F index, please provide note for the source. (ex. funding is fro…" at bounding box center [462, 226] width 145 height 14
click at [415, 223] on input "If not an E or F index, please provide note for the source. (ex. funding is fro…" at bounding box center [462, 226] width 145 height 14
click at [499, 224] on input "If not an E or F index, please provide note for the source. (ex. funding is fro…" at bounding box center [462, 226] width 145 height 14
click at [470, 221] on input "If not an E or F index, please provide note for the source. (ex. funding is fro…" at bounding box center [462, 226] width 145 height 14
paste input "10-46400-280004-125-{INSERT ACCOUNT}-100-999-999-999"
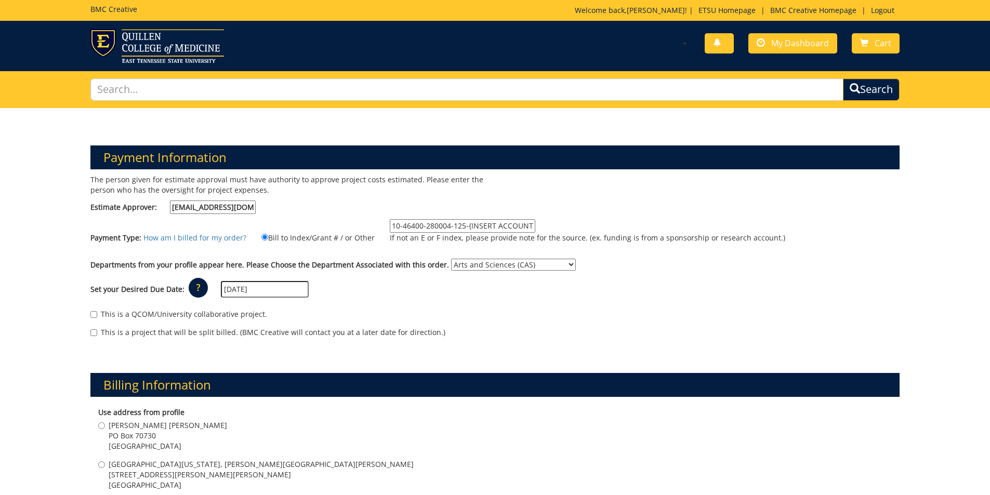
scroll to position [0, 59]
click at [407, 225] on input "10-46400-280004-125-{INSERT ACCOUNT}-100-999-999-999" at bounding box center [462, 226] width 145 height 14
drag, startPoint x: 404, startPoint y: 228, endPoint x: 468, endPoint y: 225, distance: 64.0
click at [468, 225] on input "10-46400-280004-125-{INSERT ACCOUNT}-100-999-999-999" at bounding box center [462, 226] width 145 height 14
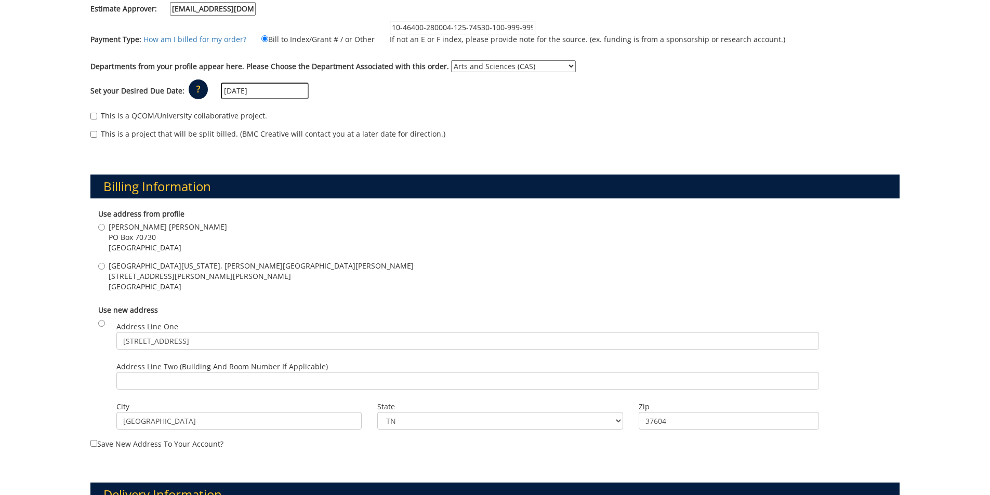
scroll to position [208, 0]
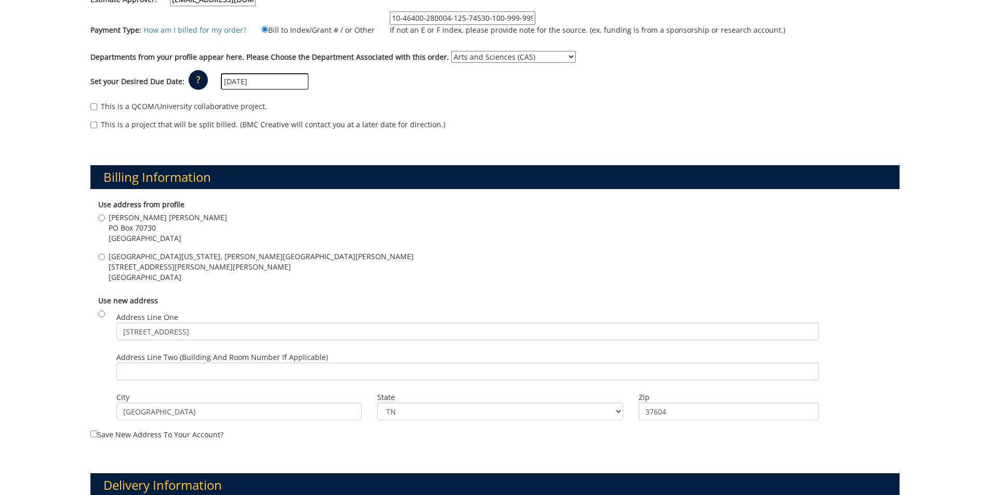
type input "10-46400-280004-125-74530-100-999-999-999"
click at [100, 217] on input "Gilbreath Hall PO Box 70730 Johnson city , TN 37614" at bounding box center [101, 218] width 7 height 7
radio input "true"
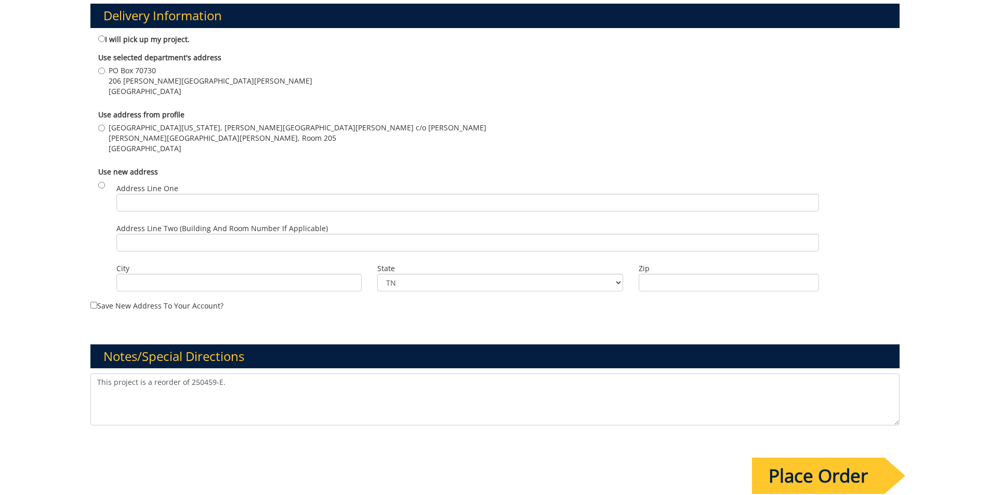
scroll to position [665, 0]
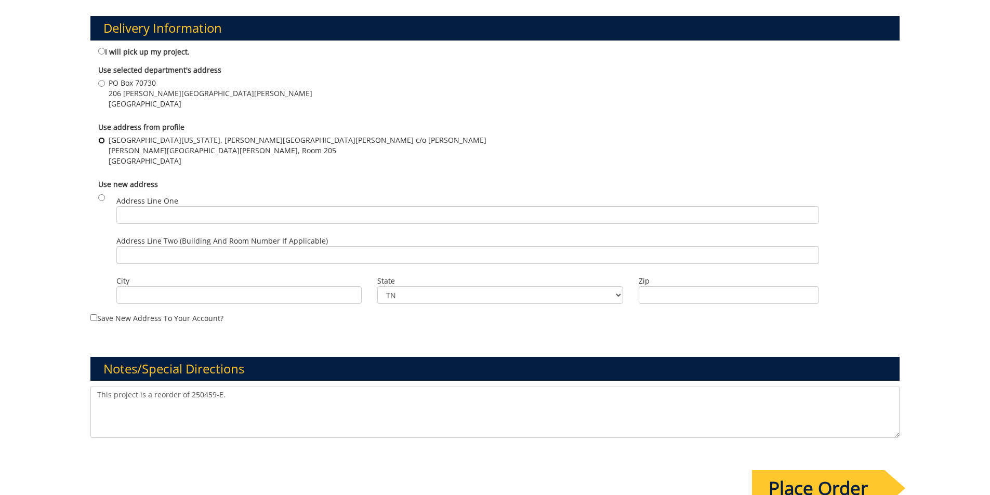
click at [101, 140] on input "East Tennessee State University, Gilbreath Hall c/o Jennifer Price Gilbreath Ha…" at bounding box center [101, 140] width 7 height 7
radio input "true"
click at [251, 398] on textarea "This project is a reorder of 250459-E." at bounding box center [494, 412] width 809 height 52
click at [97, 391] on textarea "This project is a reorder of 250459-E." at bounding box center [494, 412] width 809 height 52
click at [138, 396] on textarea "This project is a reorder of 250459-E." at bounding box center [494, 412] width 809 height 52
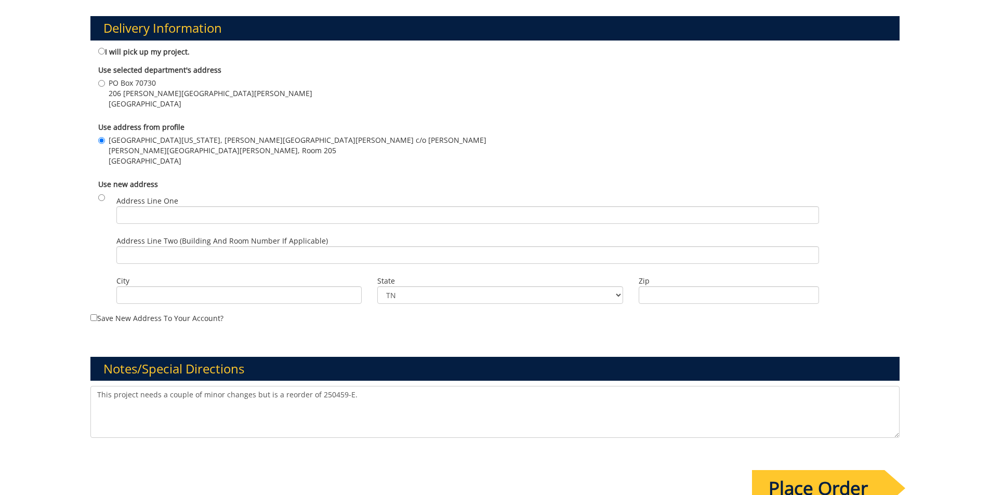
click at [273, 395] on textarea "This project is a reorder of 250459-E." at bounding box center [494, 412] width 809 height 52
click at [418, 397] on textarea "This project is a reorder of 250459-E." at bounding box center [494, 412] width 809 height 52
click at [891, 396] on textarea "This project is a reorder of 250459-E." at bounding box center [494, 412] width 809 height 52
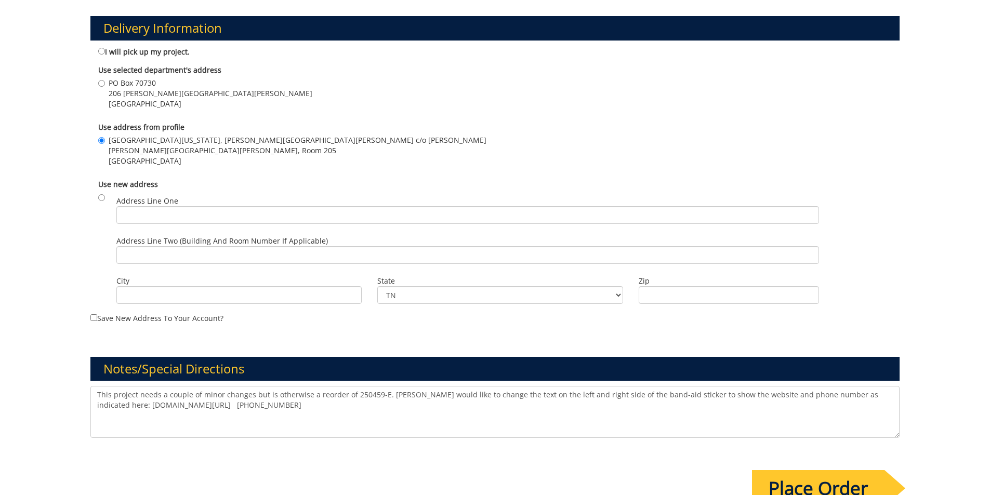
click at [688, 395] on textarea "This project is a reorder of 250459-E." at bounding box center [494, 412] width 809 height 52
type textarea "This project needs a couple of minor changes but is otherwise a reorder of 2504…"
click at [860, 474] on input "Place Order" at bounding box center [818, 488] width 132 height 36
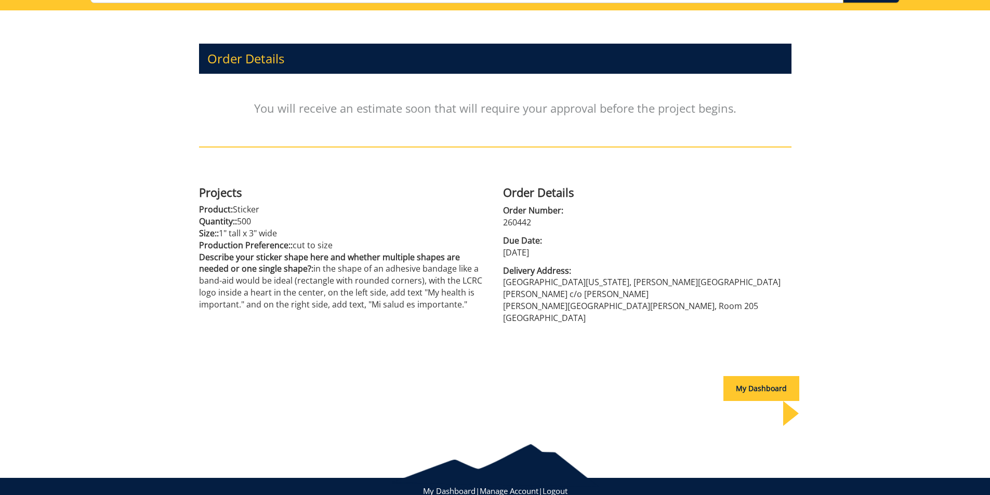
scroll to position [117, 0]
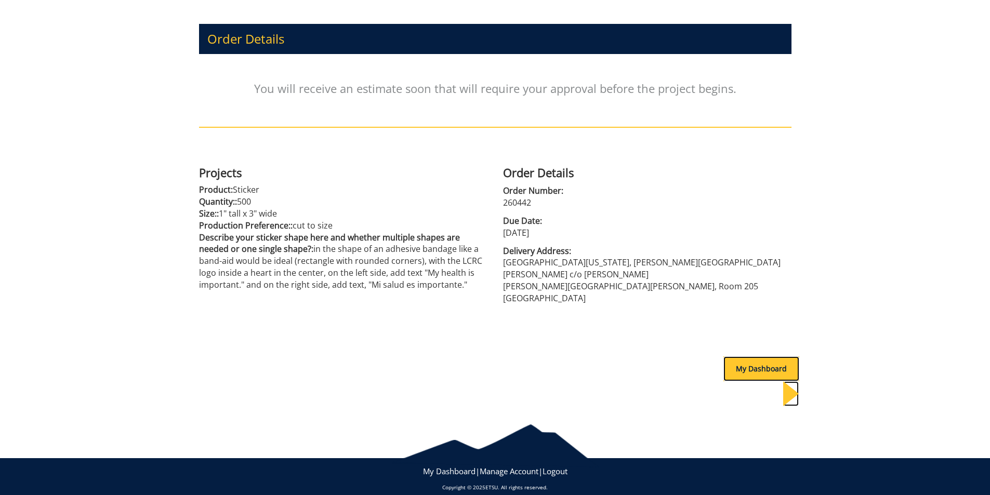
click at [750, 360] on div "My Dashboard" at bounding box center [761, 368] width 76 height 25
